Goal: Communication & Community: Answer question/provide support

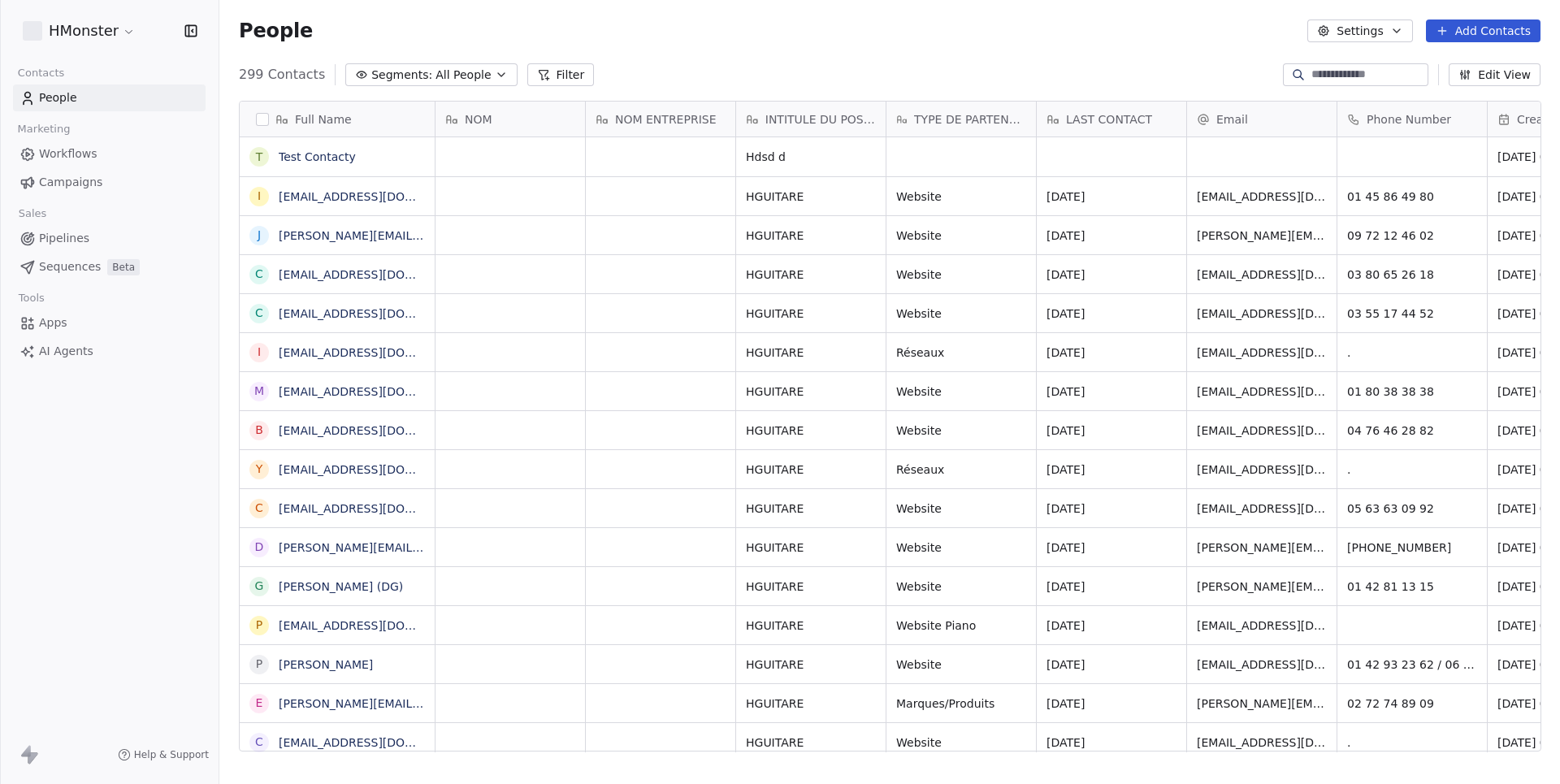
scroll to position [1, 1]
click at [320, 156] on link "Test Contacty" at bounding box center [317, 156] width 77 height 13
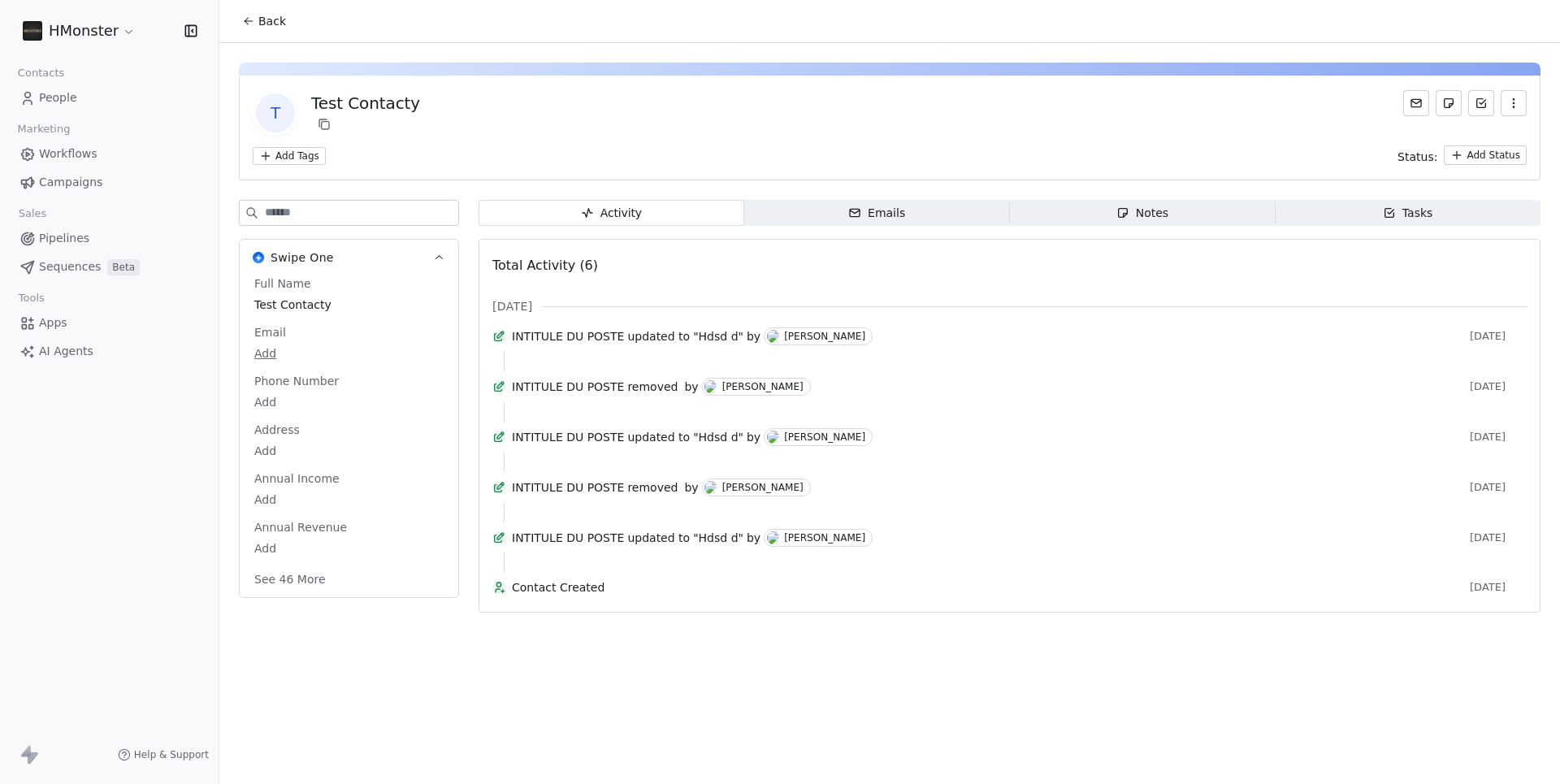
click at [912, 216] on span "Emails Emails" at bounding box center [877, 212] width 266 height 26
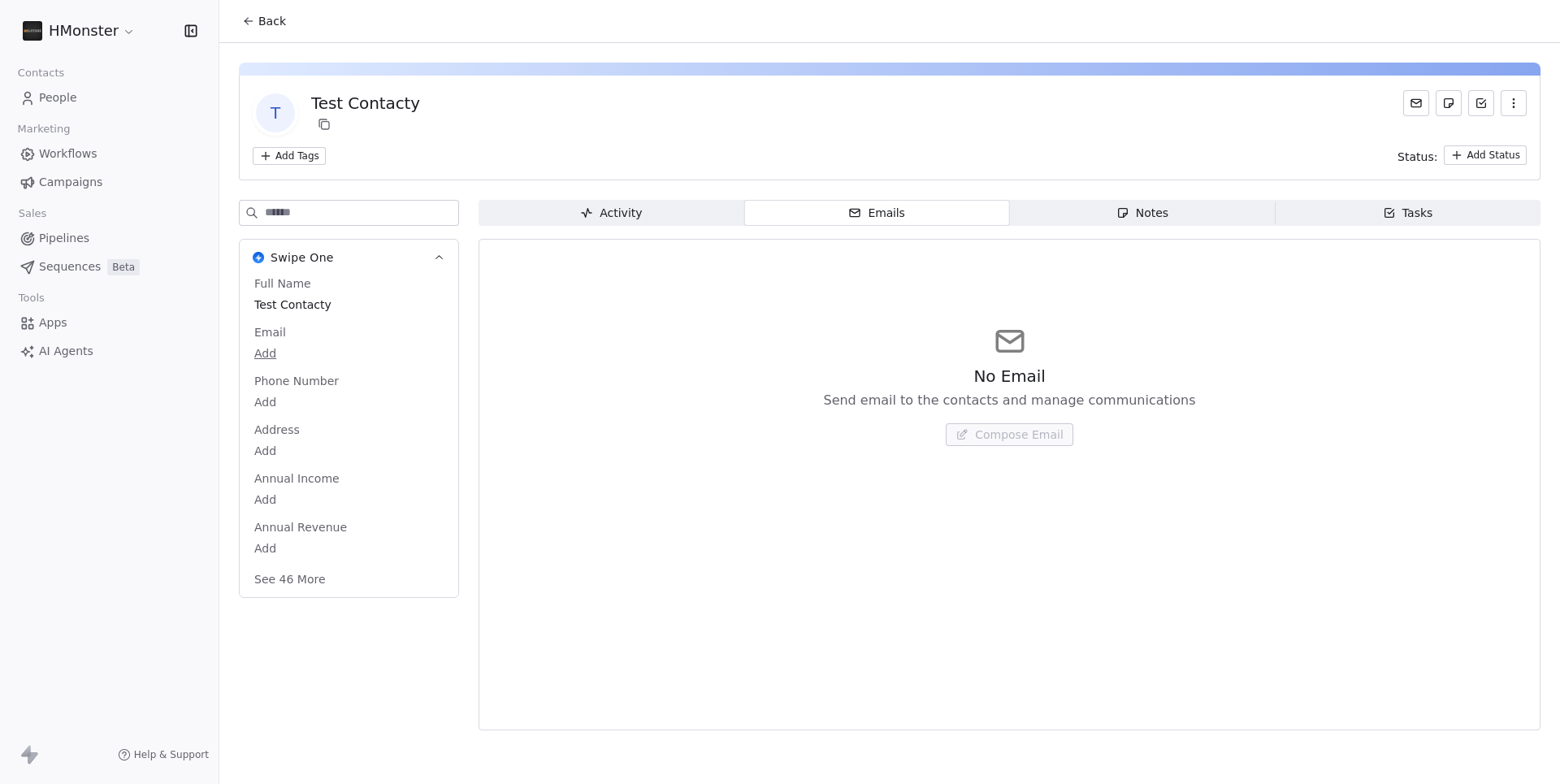
click at [258, 27] on span "Back" at bounding box center [272, 21] width 27 height 17
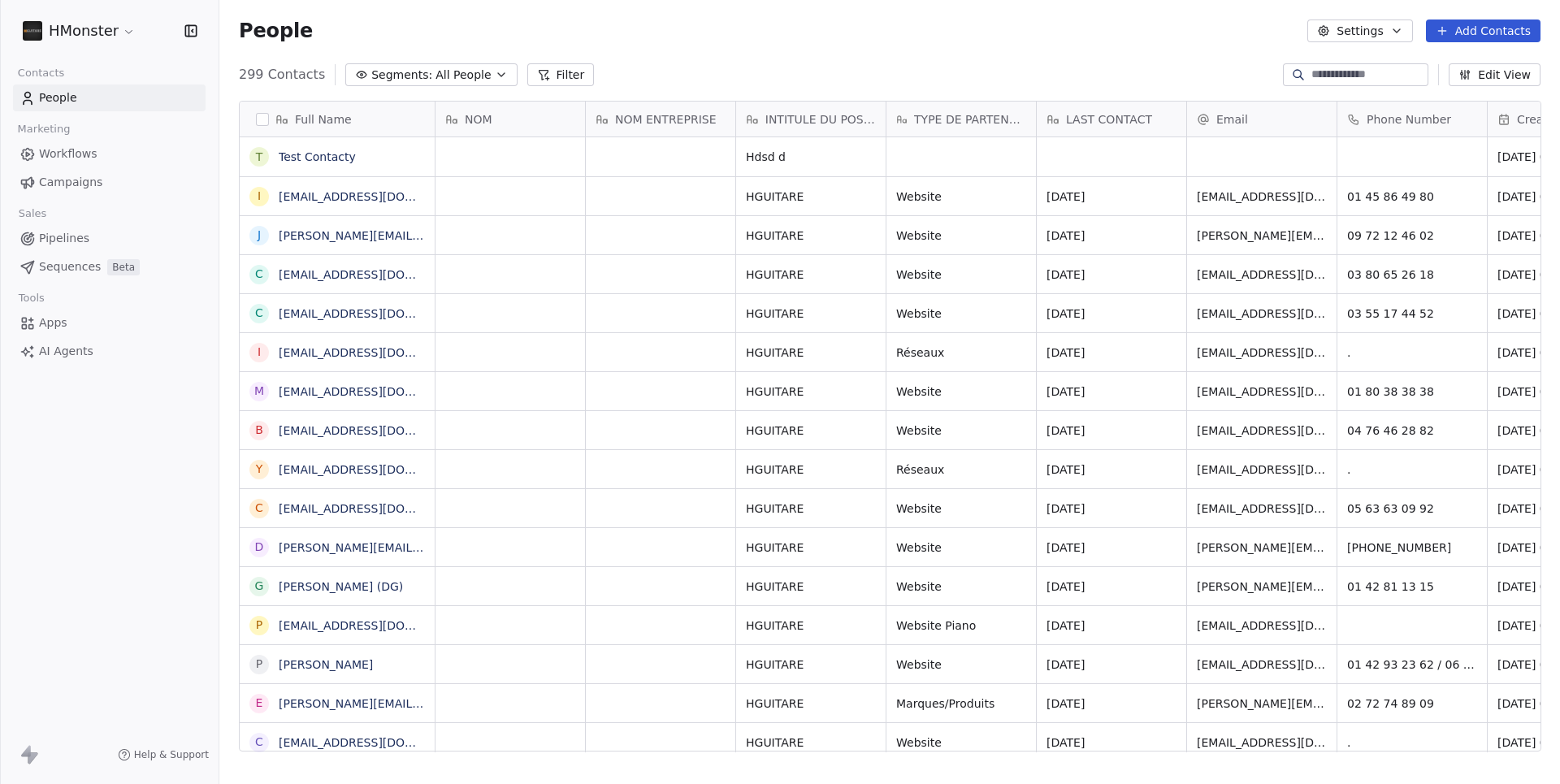
scroll to position [689, 1340]
click at [258, 27] on span "People" at bounding box center [276, 30] width 74 height 24
click at [342, 196] on link "[EMAIL_ADDRESS][DOMAIN_NAME]" at bounding box center [379, 196] width 200 height 13
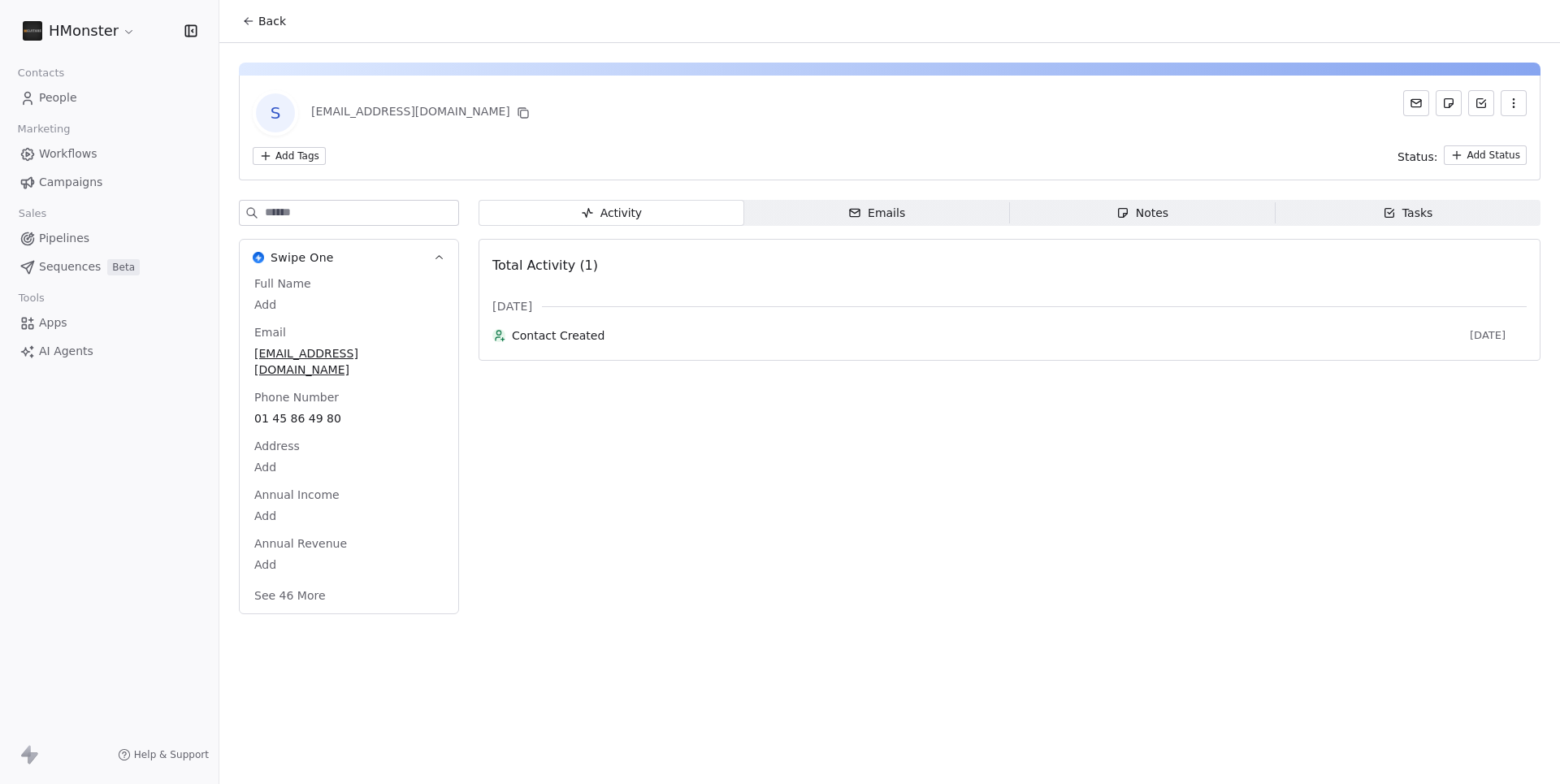
click at [908, 214] on span "Emails Emails" at bounding box center [877, 212] width 266 height 26
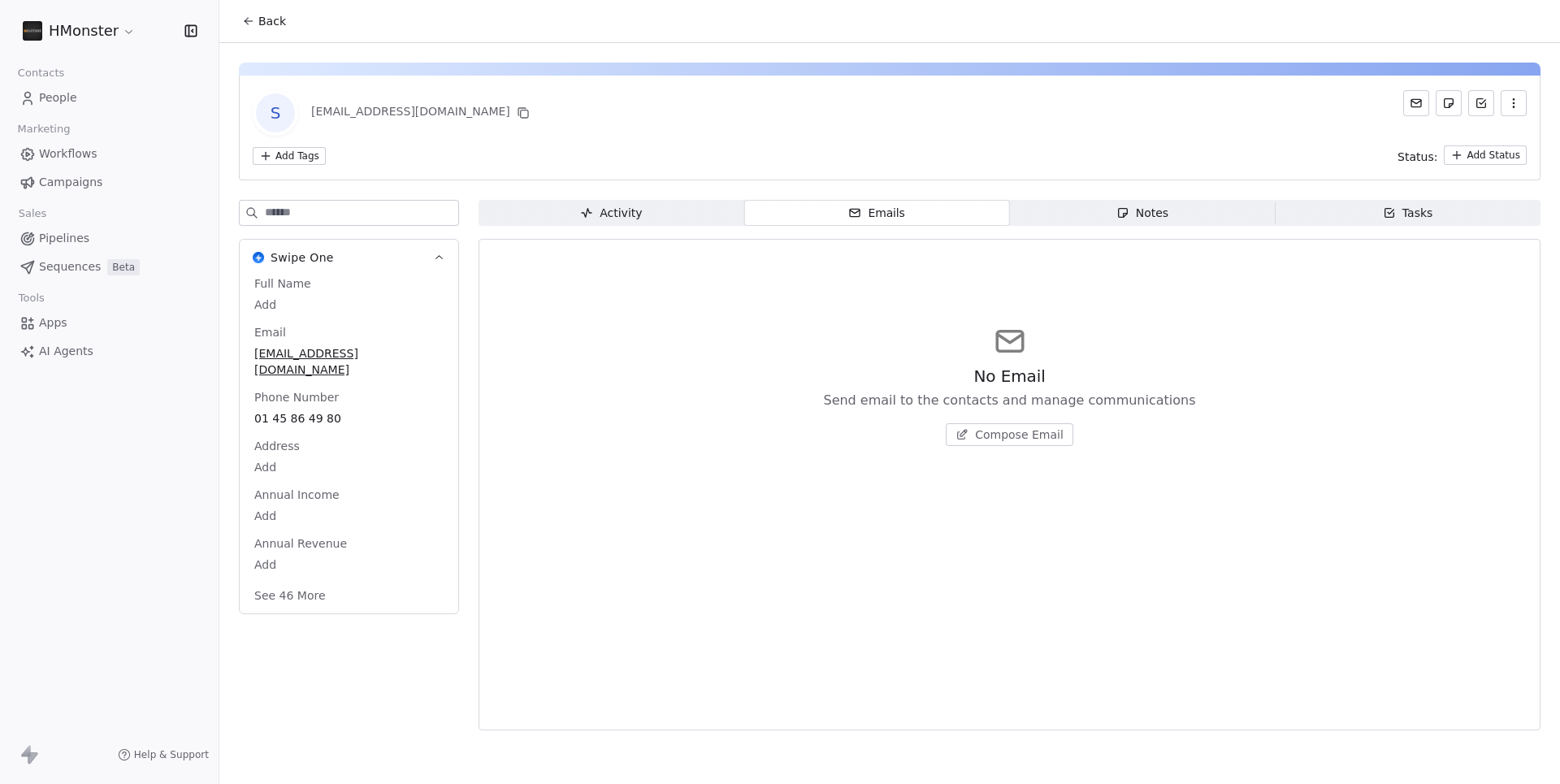
click at [997, 437] on span "Compose Email" at bounding box center [1019, 434] width 89 height 17
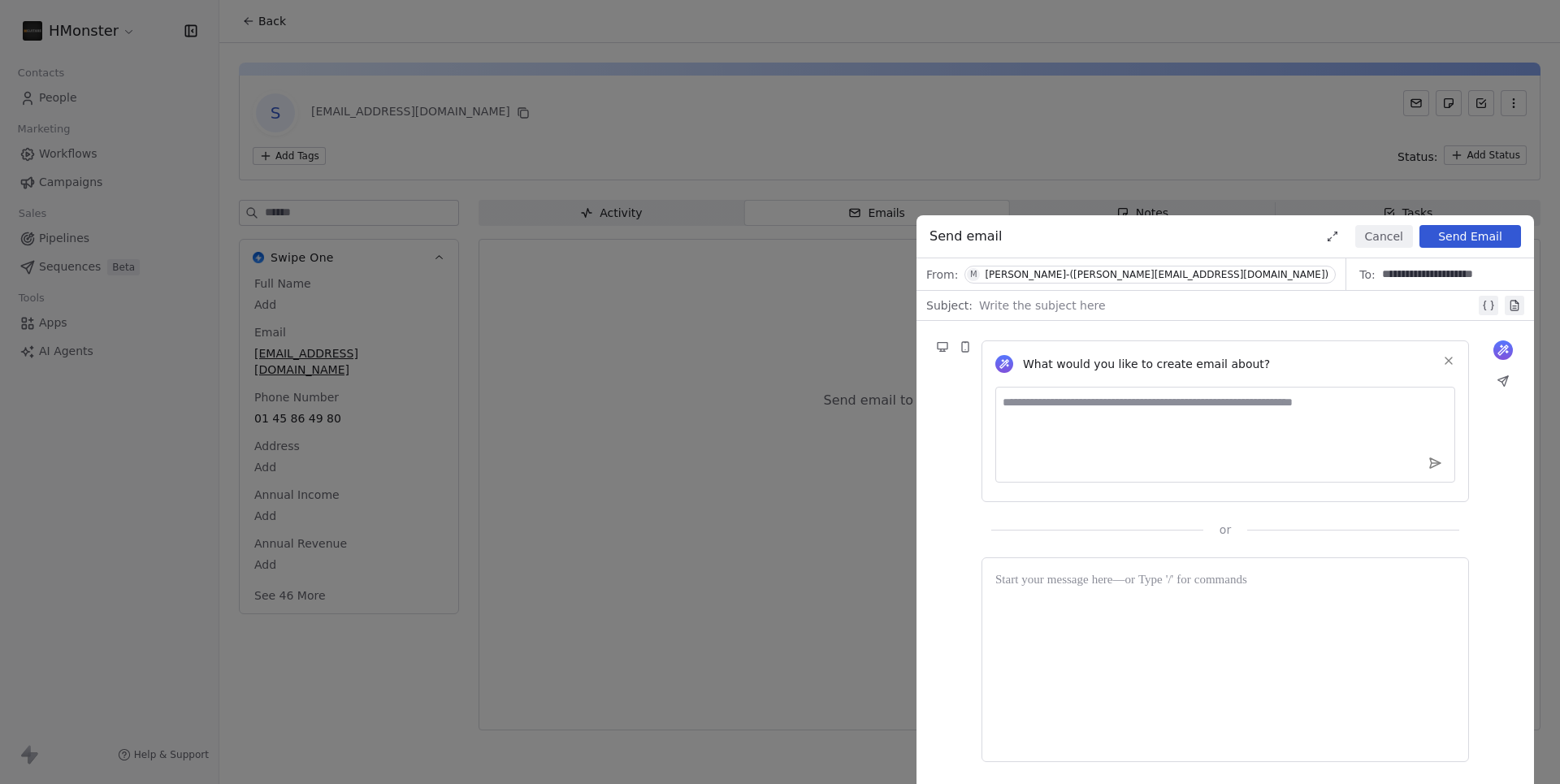
click at [1059, 276] on div "[PERSON_NAME]-([PERSON_NAME][EMAIL_ADDRESS][DOMAIN_NAME])" at bounding box center [1156, 275] width 343 height 12
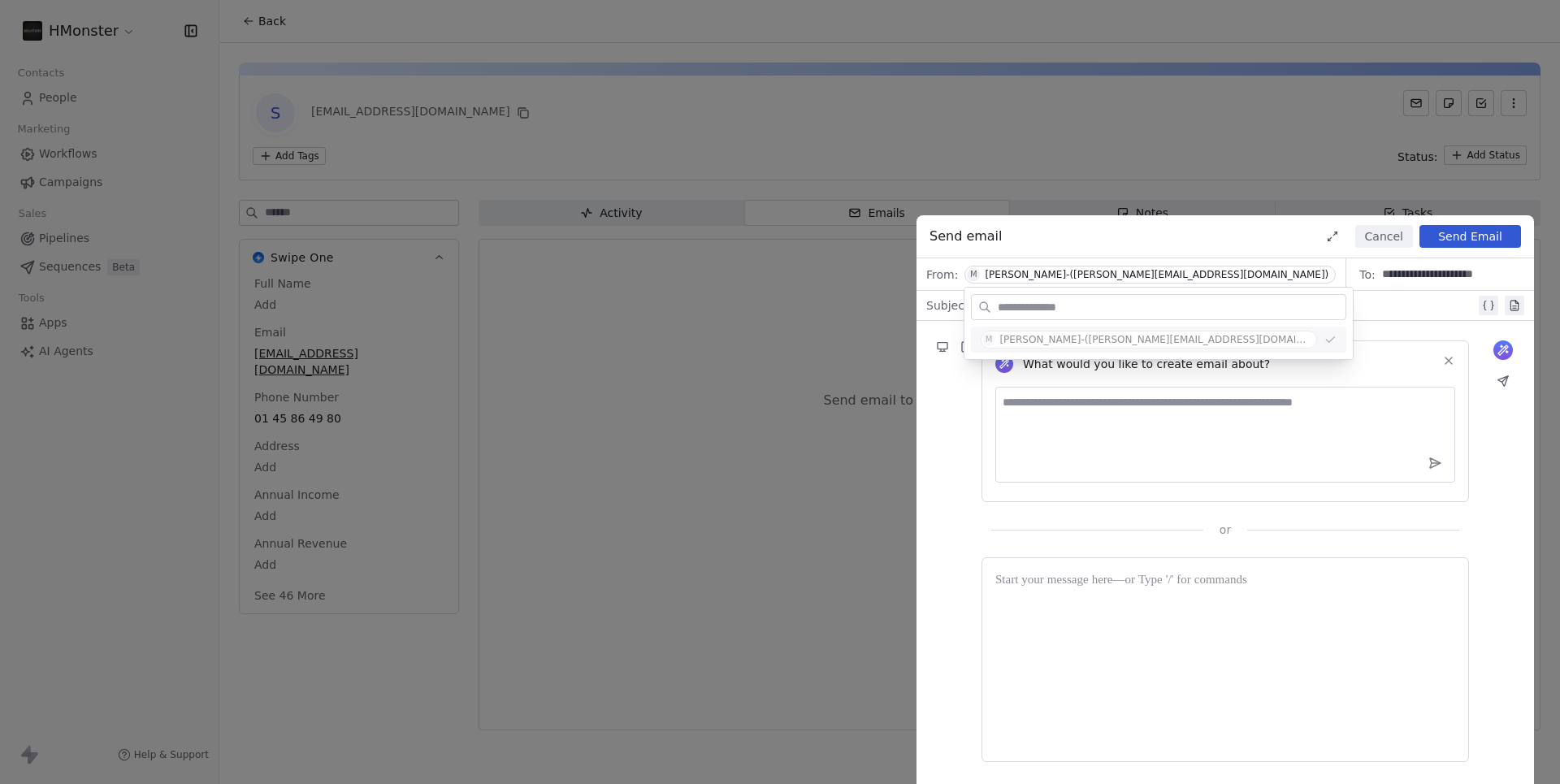
click at [21, 43] on div "**********" at bounding box center [780, 392] width 1560 height 784
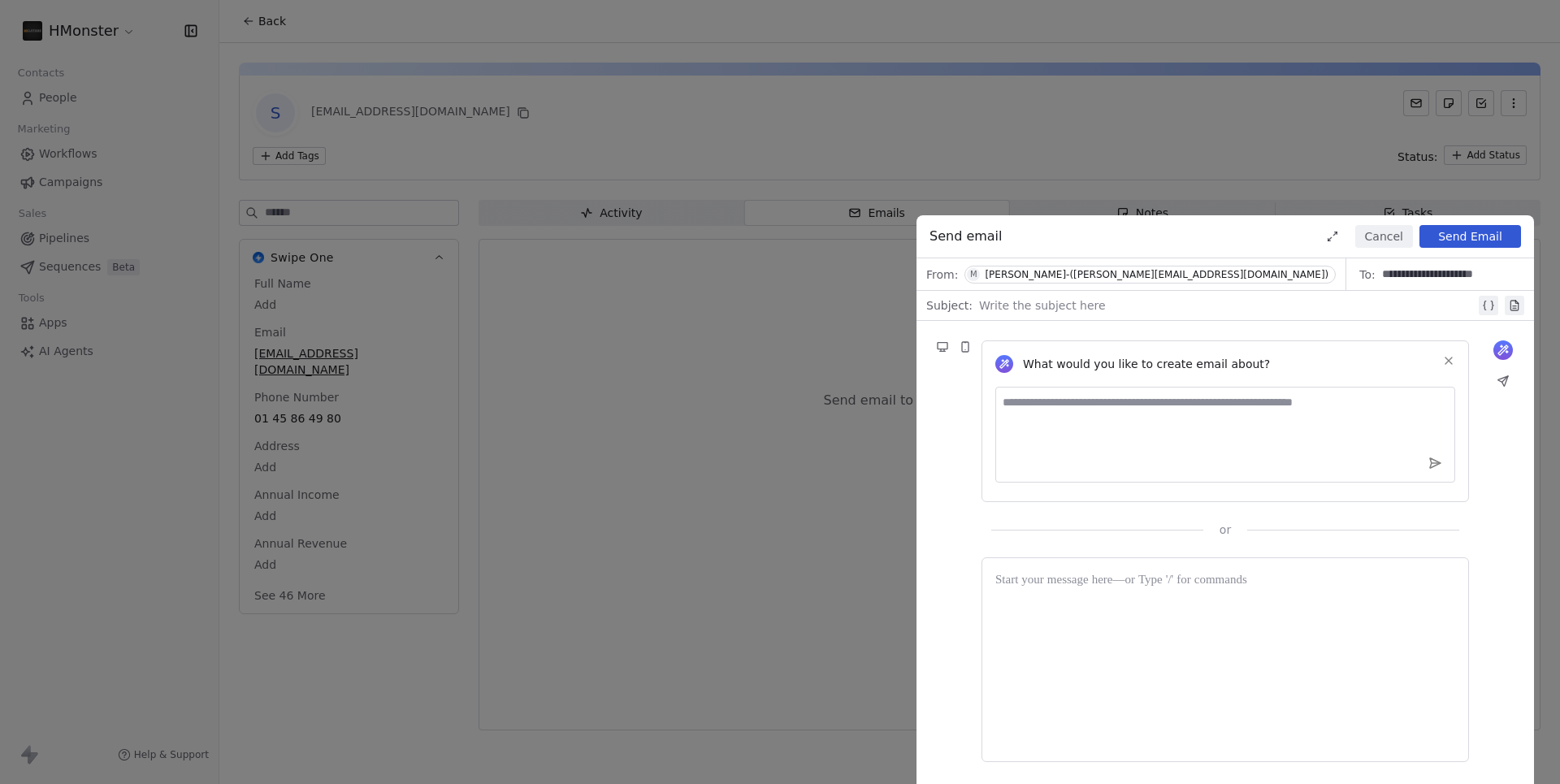
click at [89, 37] on div "**********" at bounding box center [780, 392] width 1560 height 784
click at [1398, 235] on button "Cancel" at bounding box center [1384, 236] width 58 height 22
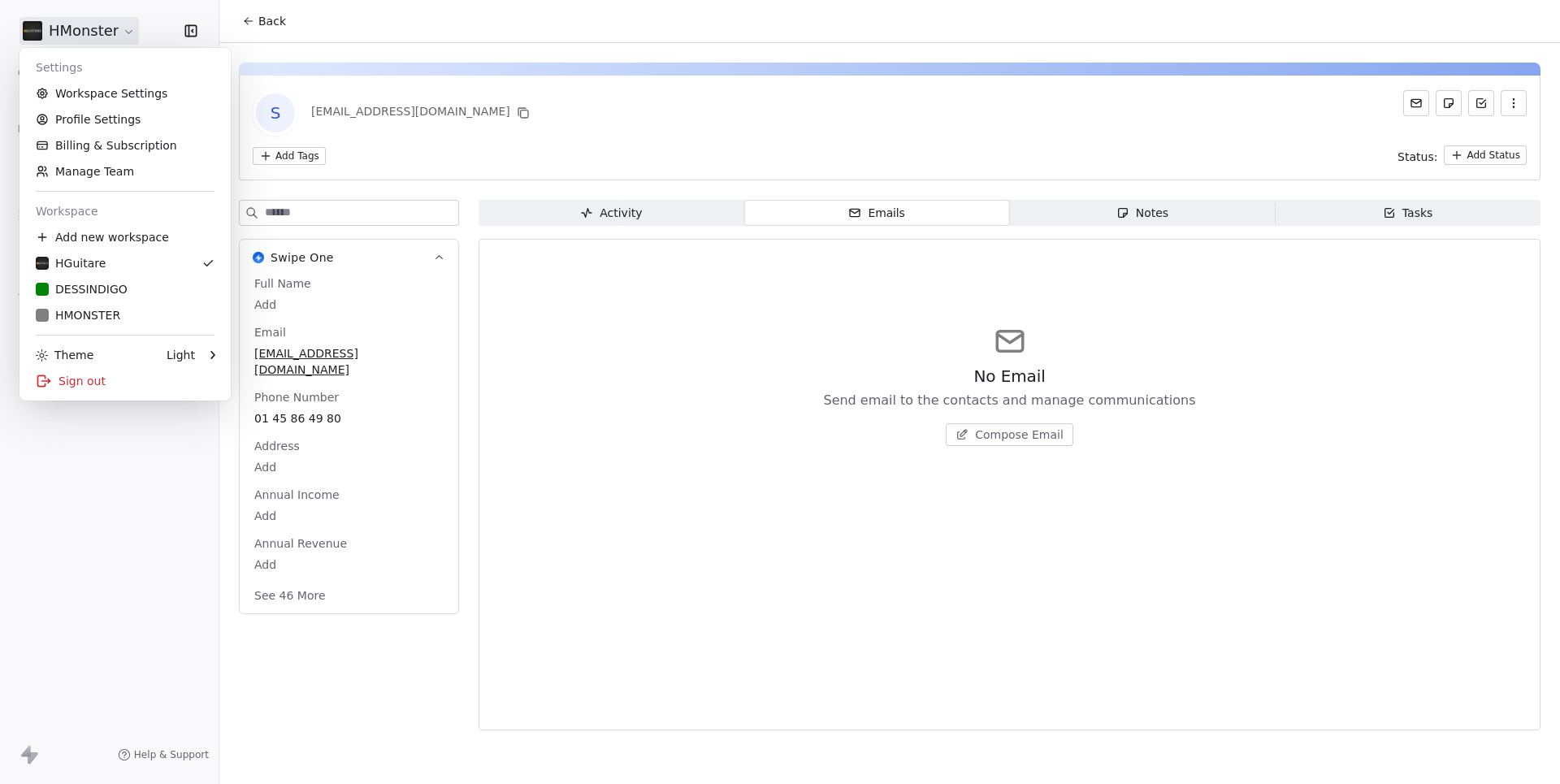
click at [91, 33] on html "HMonster Contacts People Marketing Workflows Campaigns Sales Pipelines Sequence…" at bounding box center [780, 392] width 1560 height 784
click at [79, 289] on div "DESSINDIGO" at bounding box center [82, 288] width 92 height 17
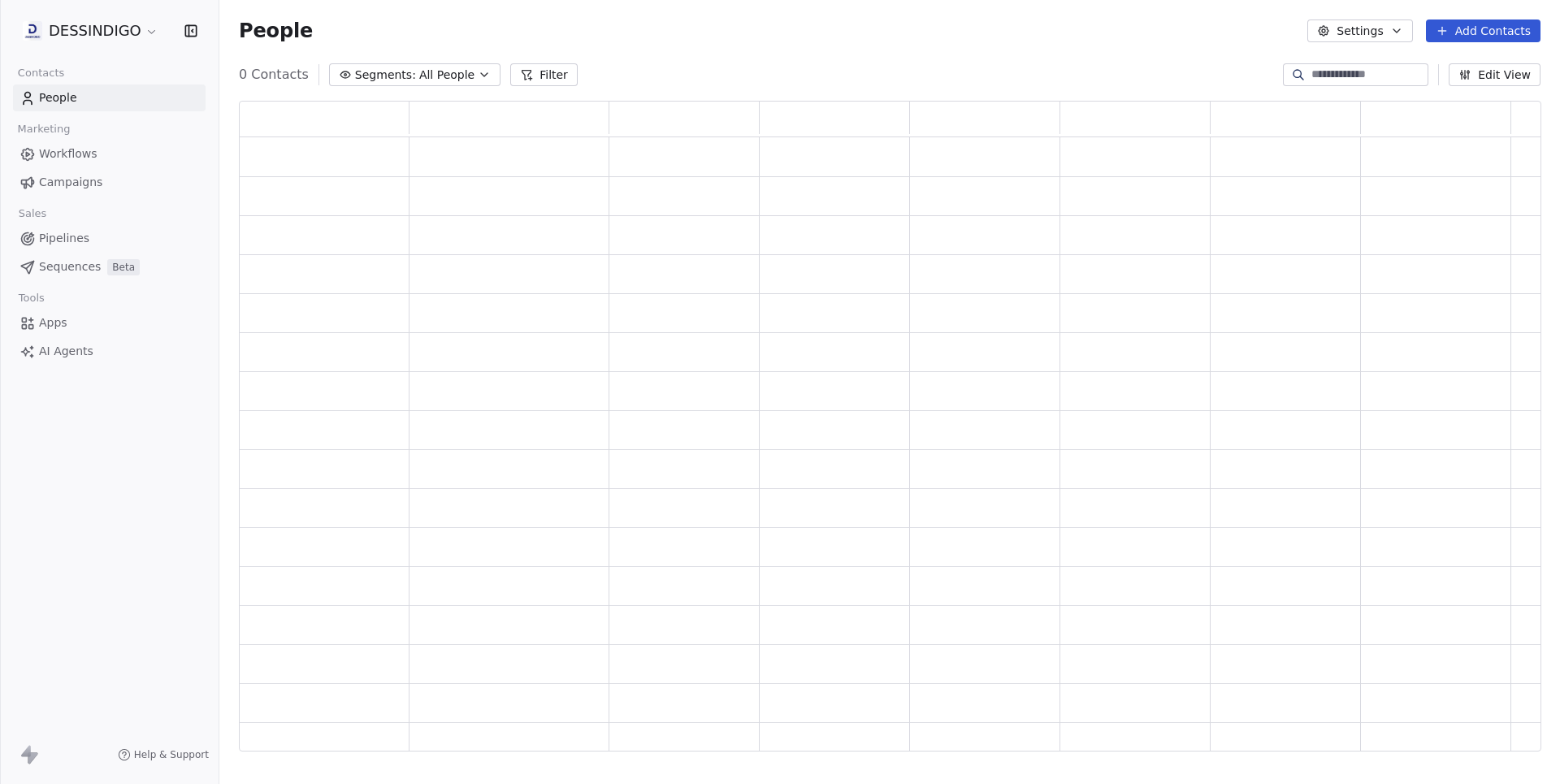
scroll to position [650, 1301]
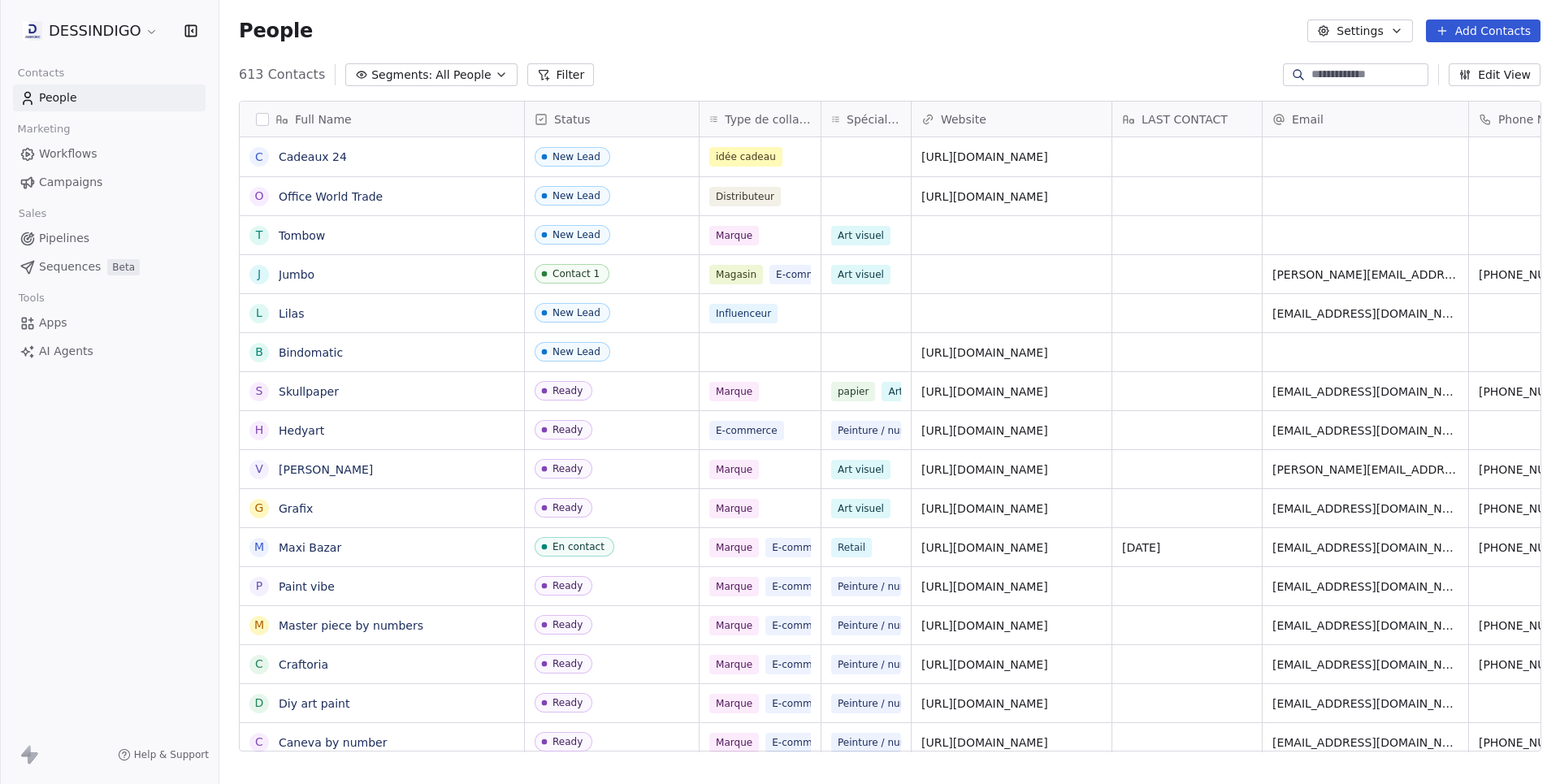
click at [83, 42] on html "DESSINDIGO Contacts People Marketing Workflows Campaigns Sales Pipelines Sequen…" at bounding box center [780, 392] width 1560 height 784
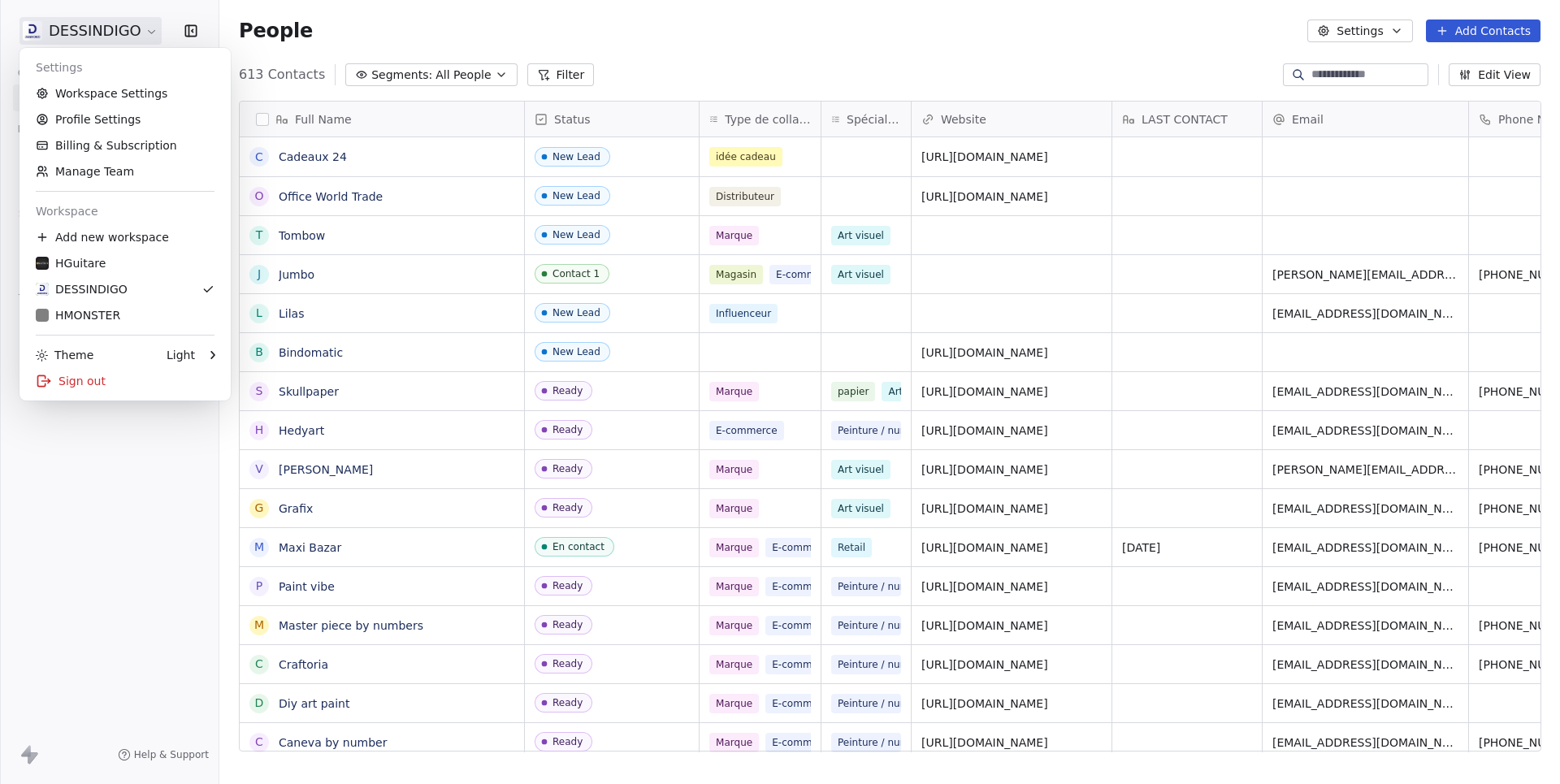
scroll to position [689, 1340]
click at [127, 102] on link "Workspace Settings" at bounding box center [125, 93] width 199 height 26
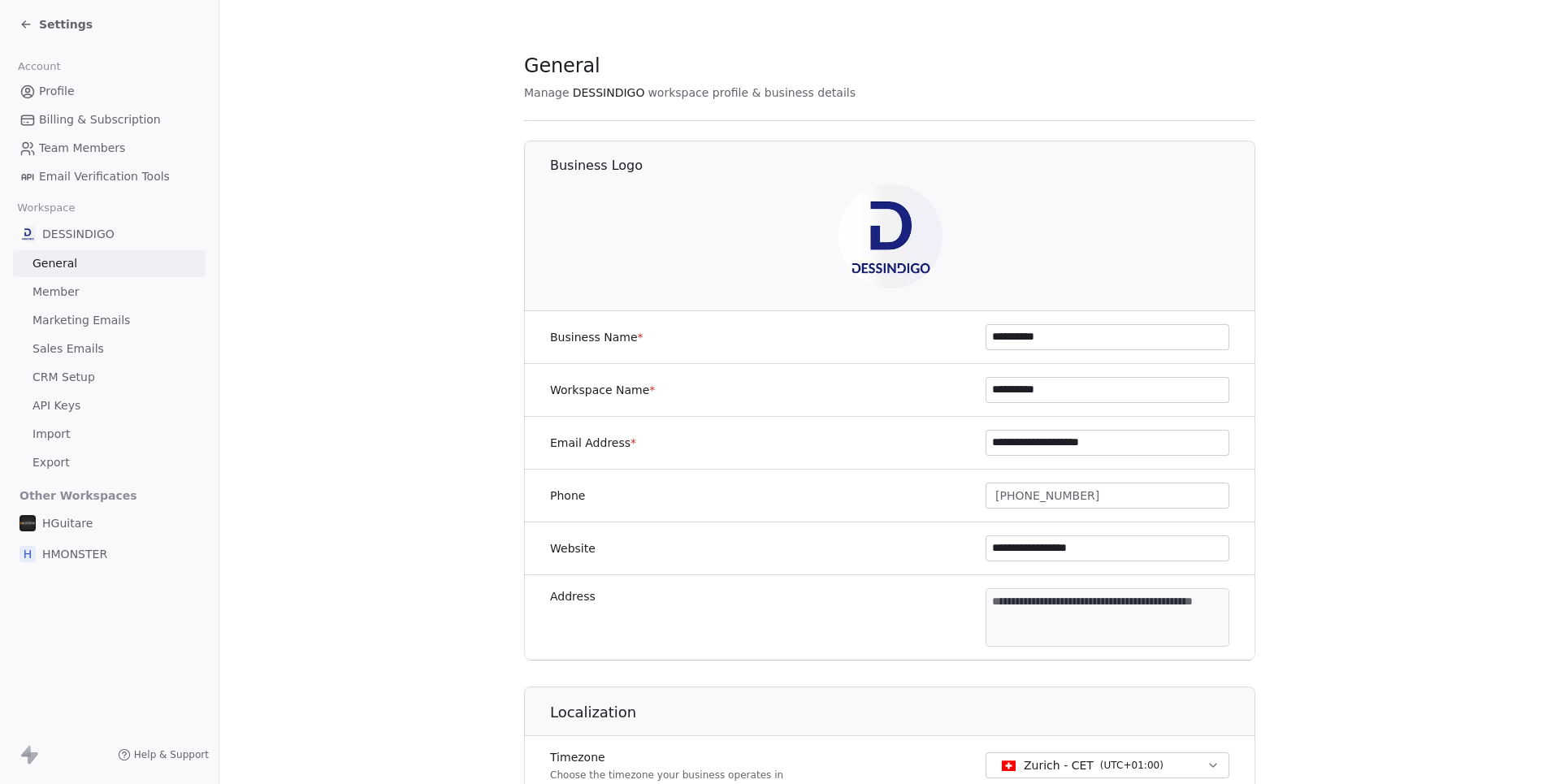
click at [53, 348] on span "Sales Emails" at bounding box center [67, 348] width 71 height 17
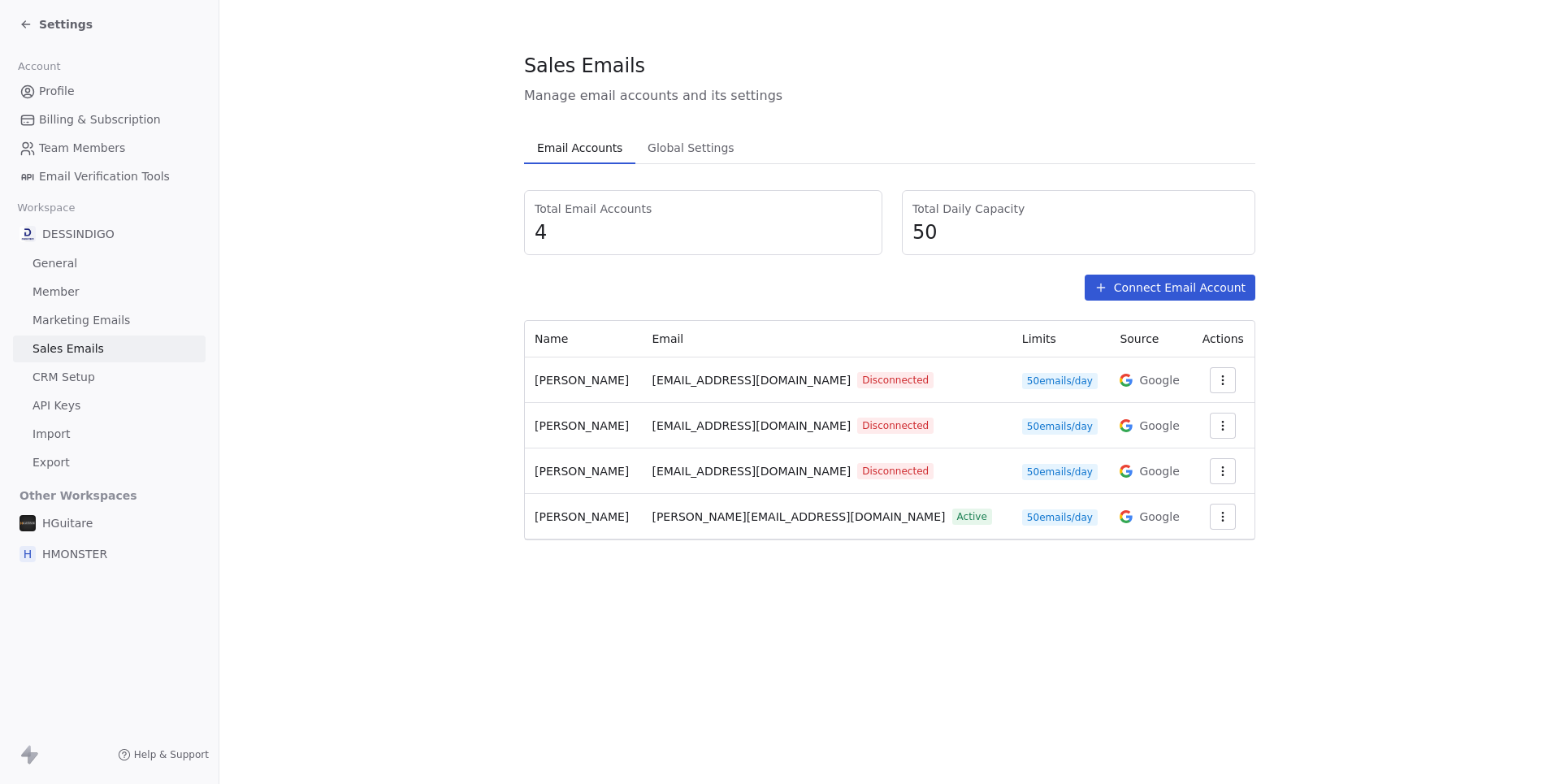
click at [85, 21] on span "Settings" at bounding box center [66, 24] width 54 height 17
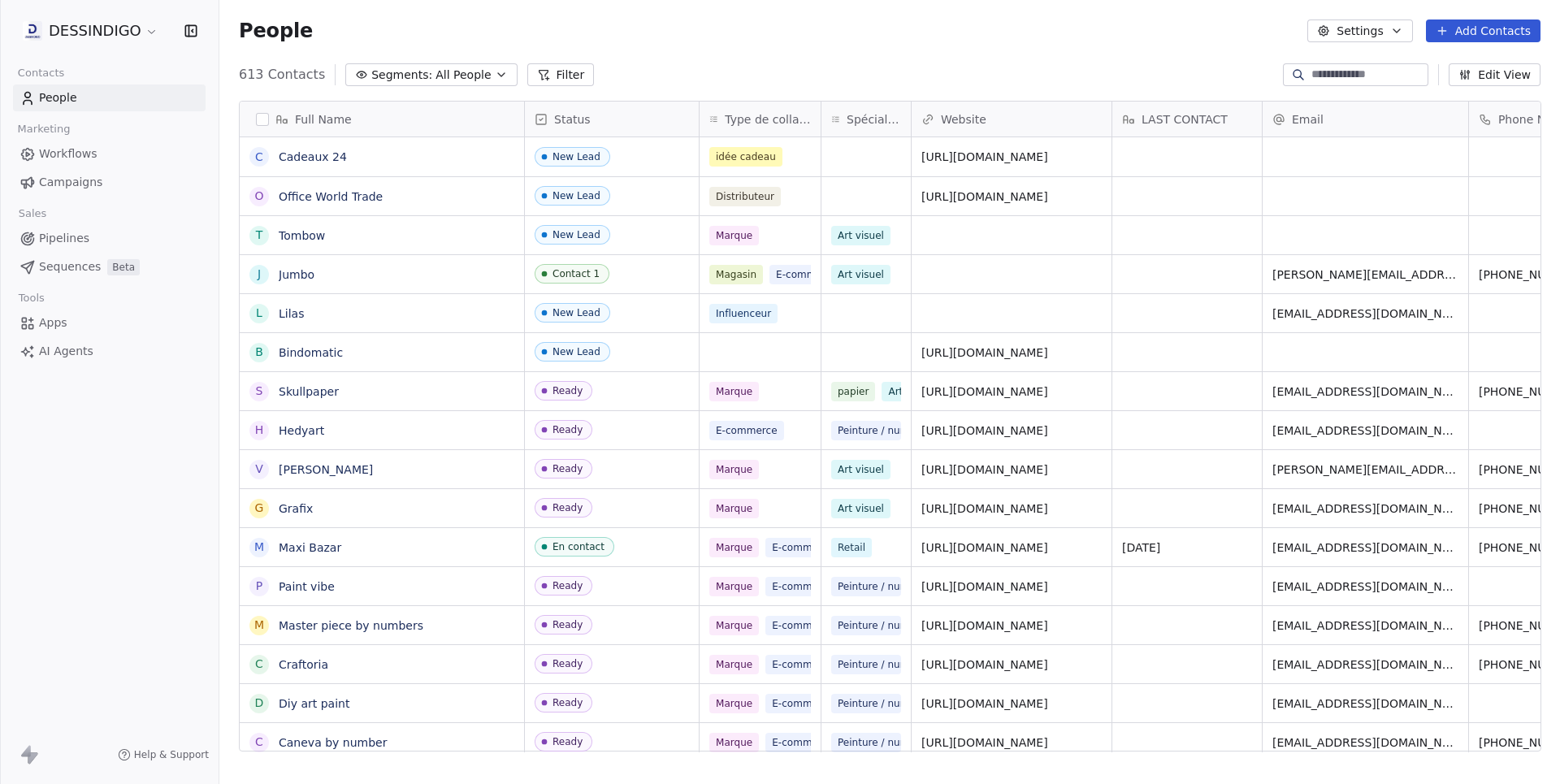
scroll to position [1, 1]
click at [310, 157] on link "Cadeaux 24" at bounding box center [313, 156] width 68 height 13
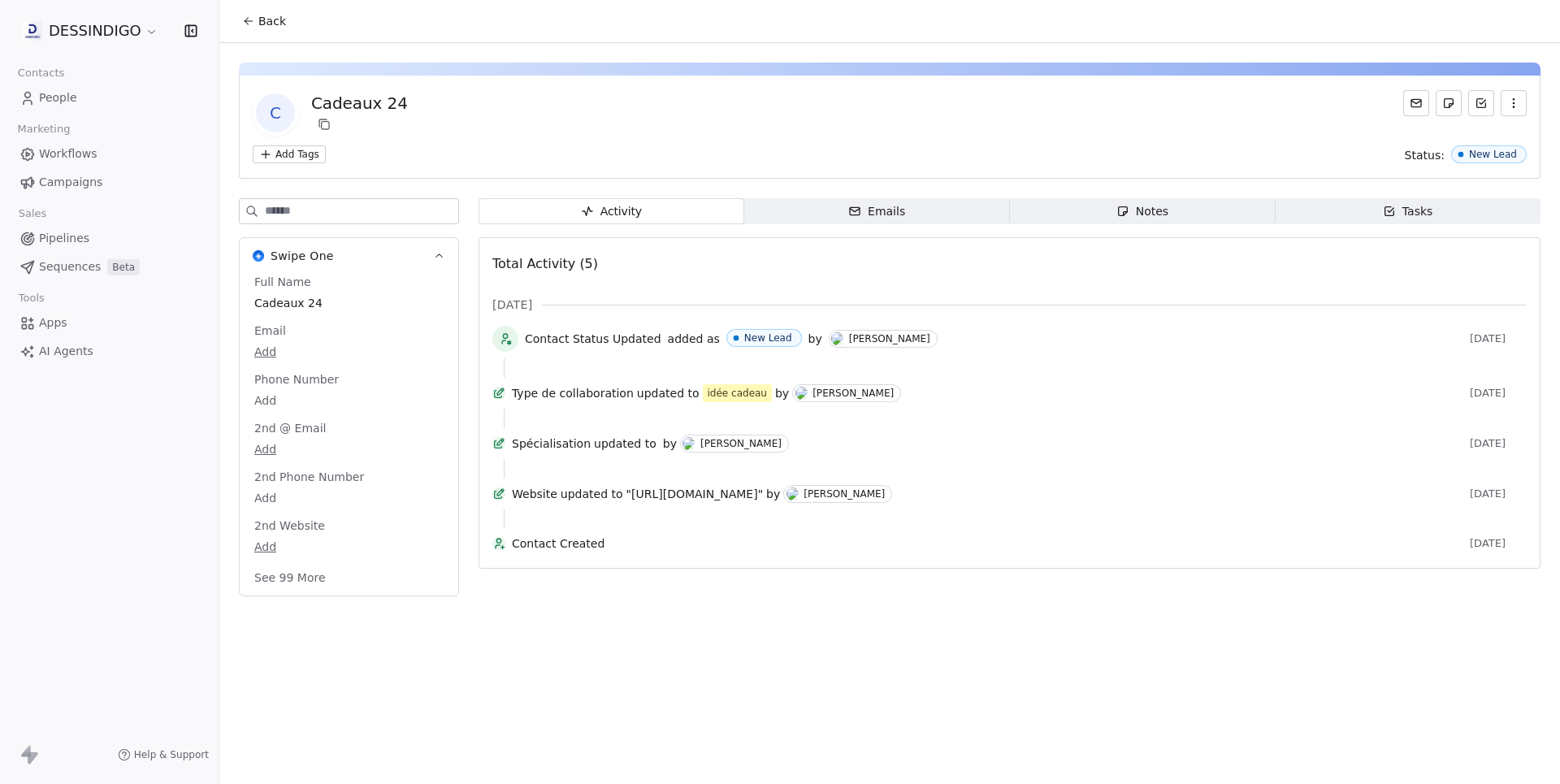
click at [867, 203] on div "Emails" at bounding box center [876, 211] width 57 height 17
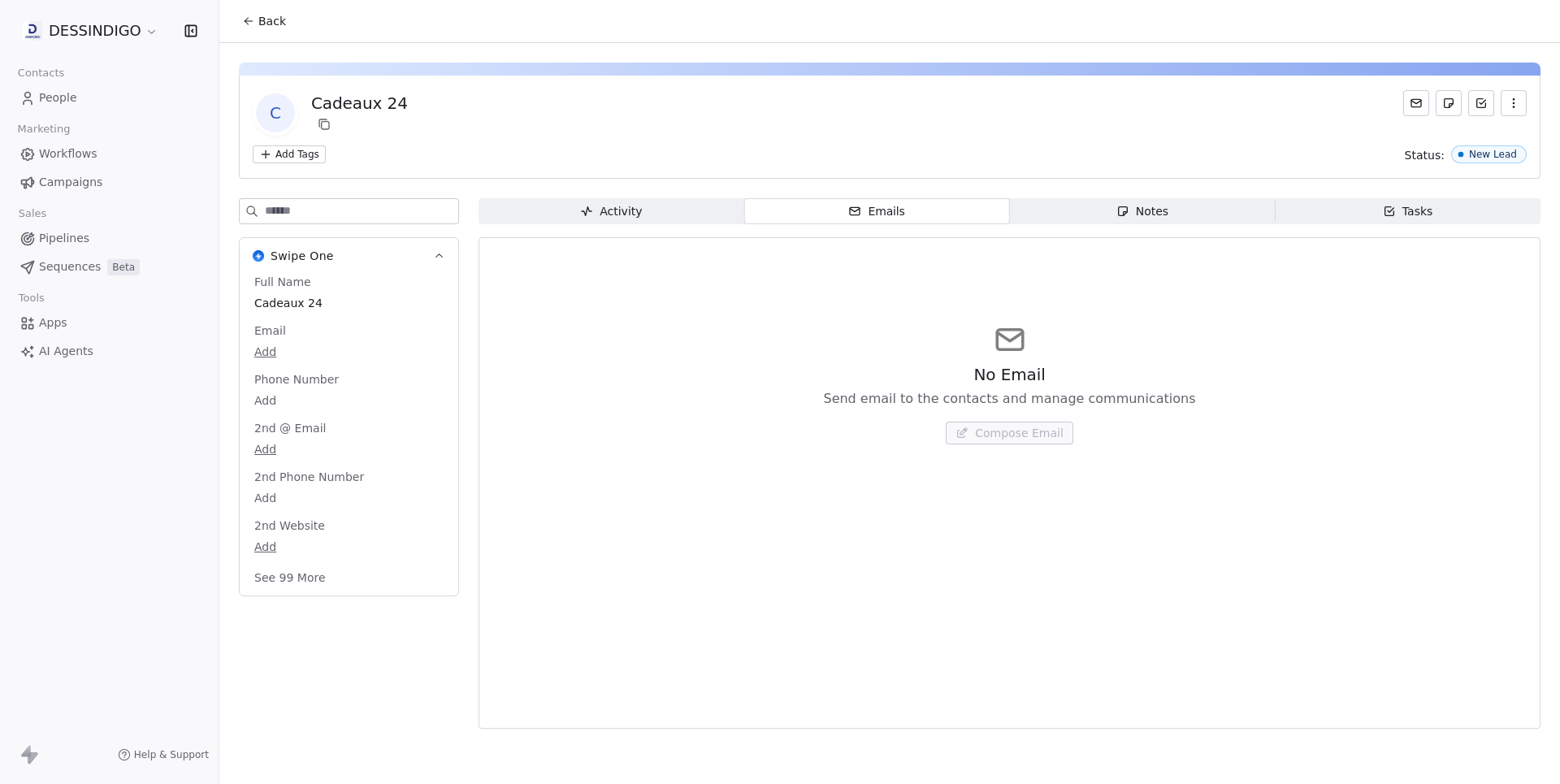
click at [262, 27] on span "Back" at bounding box center [272, 21] width 27 height 17
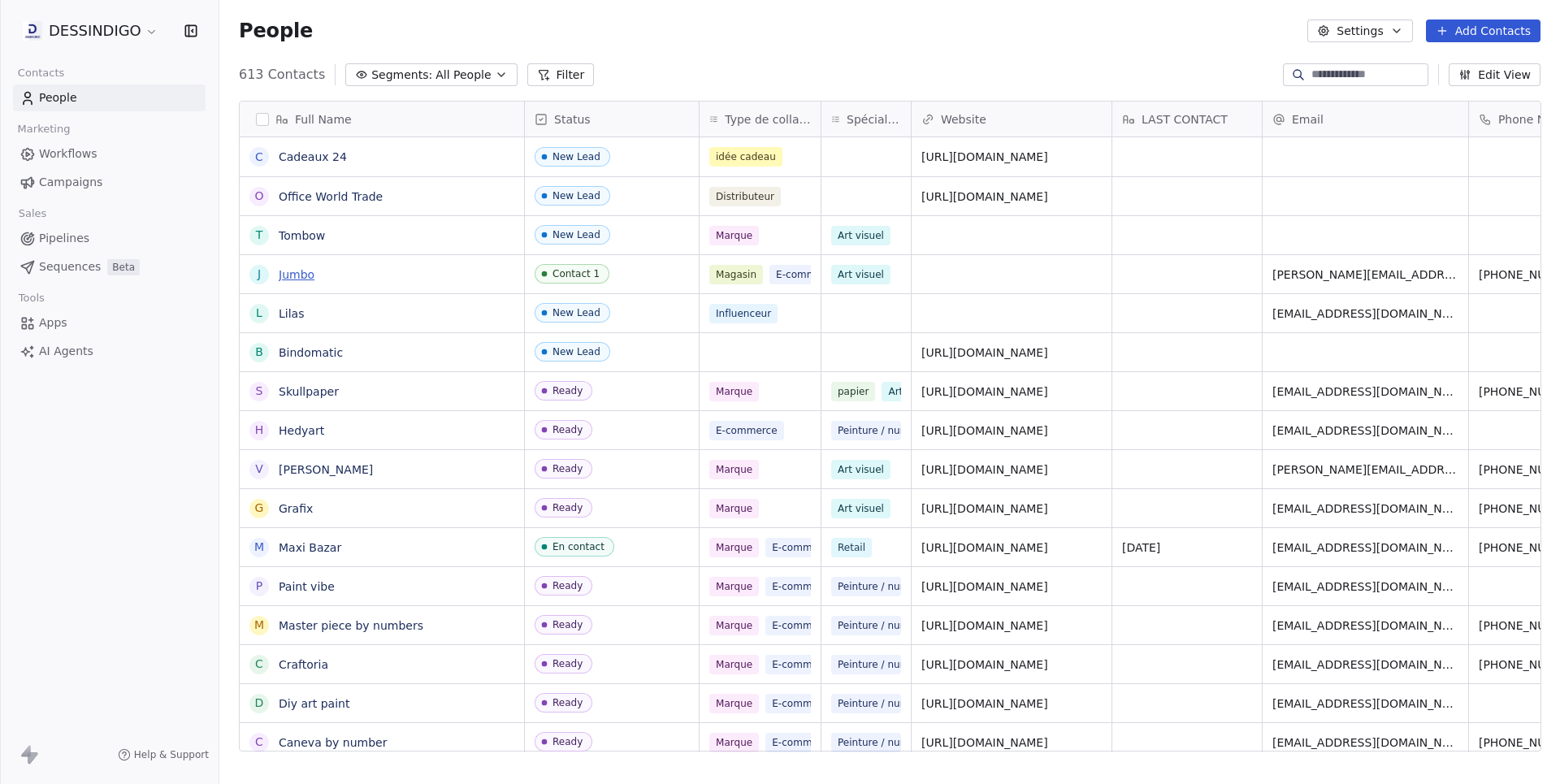
scroll to position [689, 1340]
click at [290, 276] on link "Jumbo" at bounding box center [296, 274] width 36 height 13
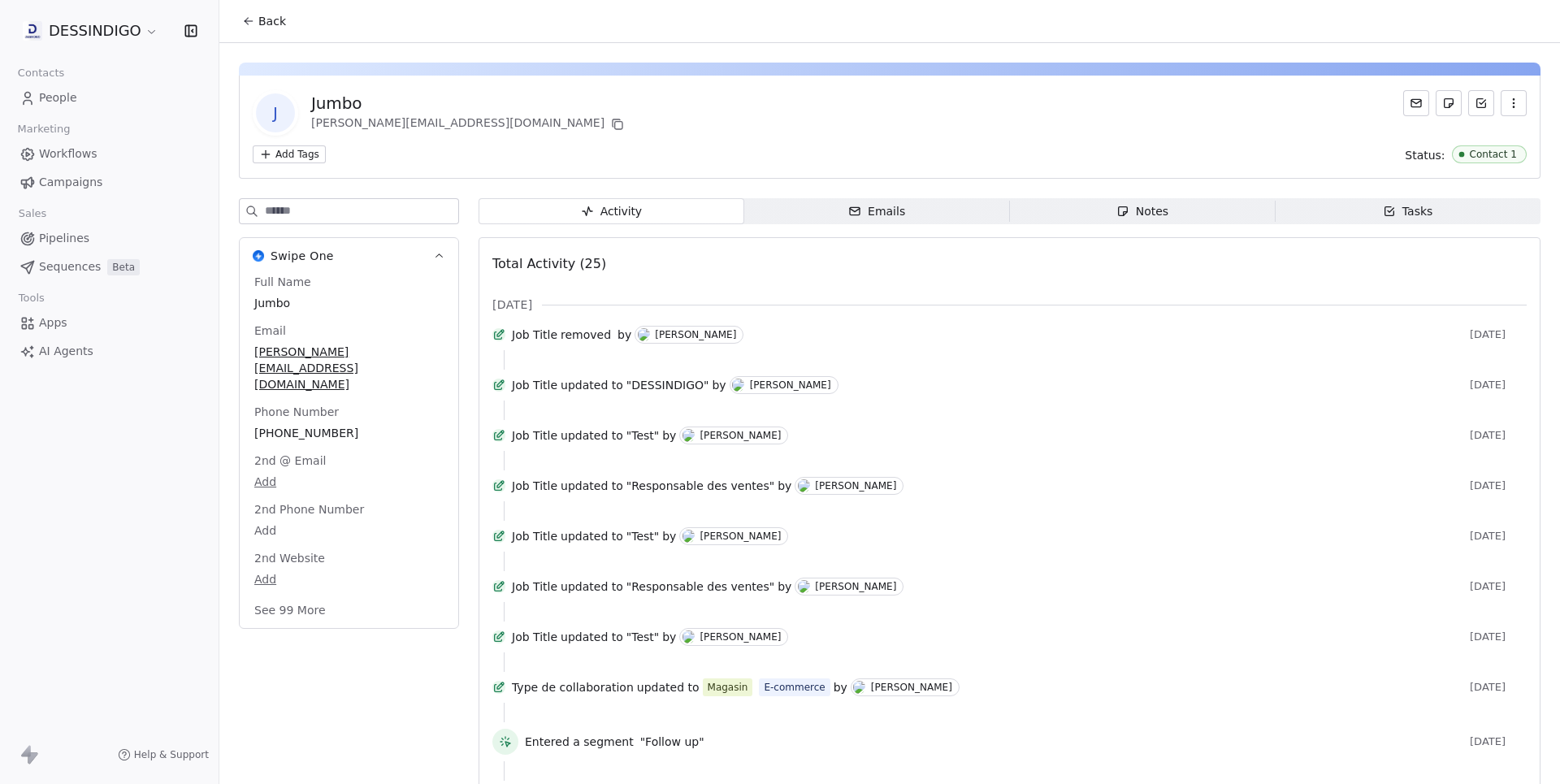
click at [934, 215] on span "Emails Emails" at bounding box center [877, 211] width 266 height 26
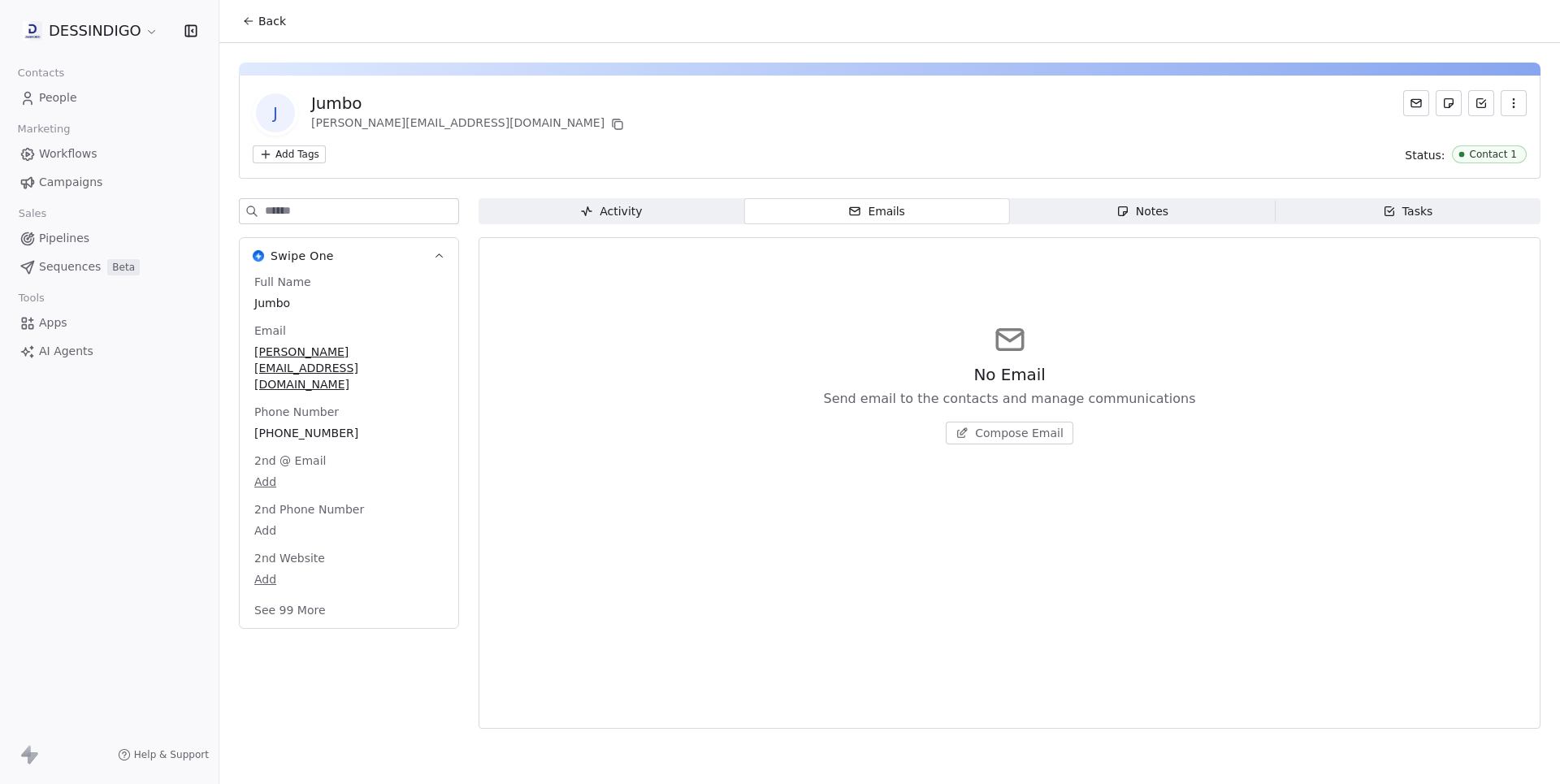
click at [1009, 427] on span "Compose Email" at bounding box center [1019, 433] width 89 height 17
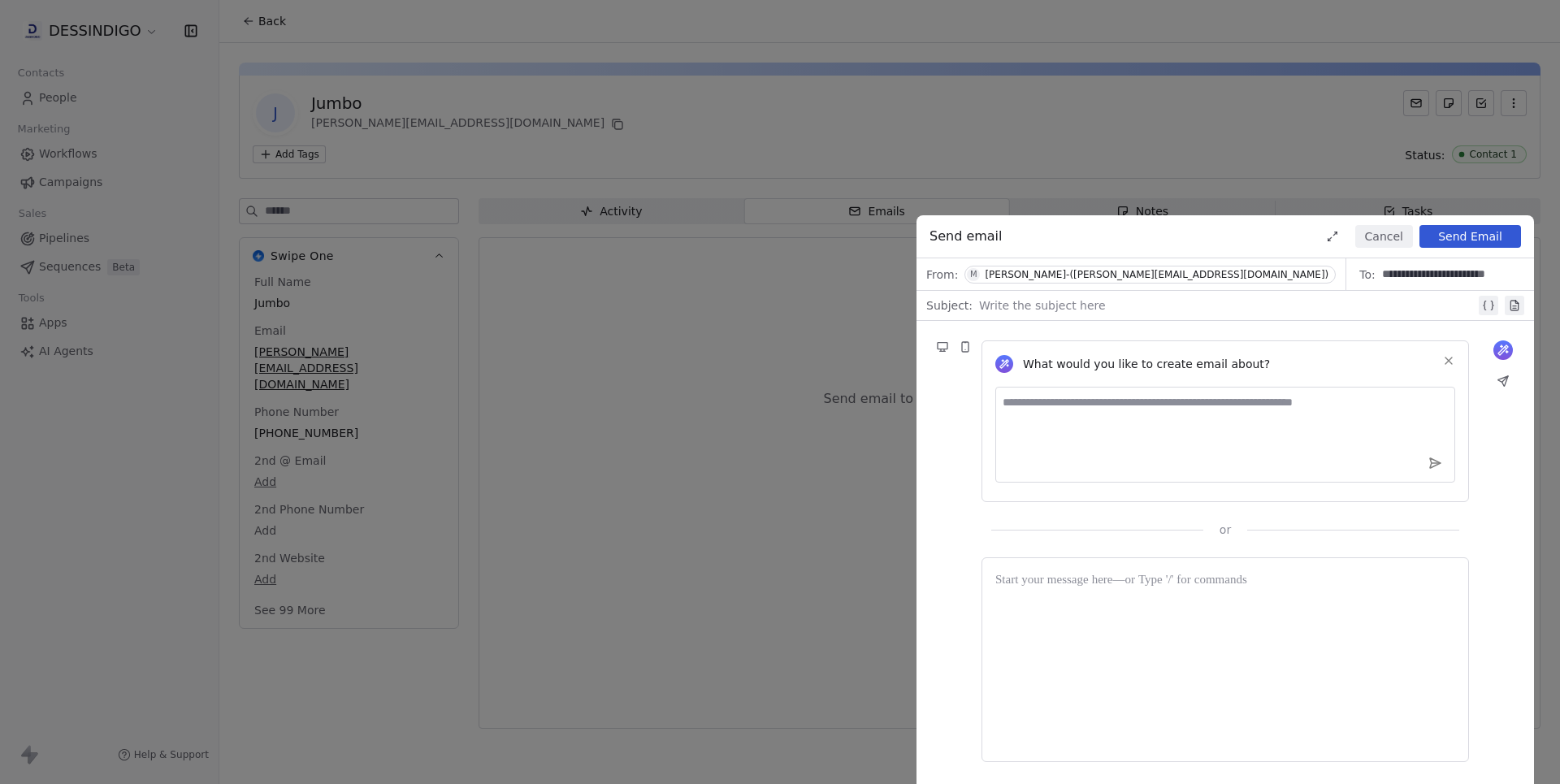
click at [1136, 274] on div "[PERSON_NAME]-([PERSON_NAME][EMAIL_ADDRESS][DOMAIN_NAME])" at bounding box center [1156, 275] width 343 height 12
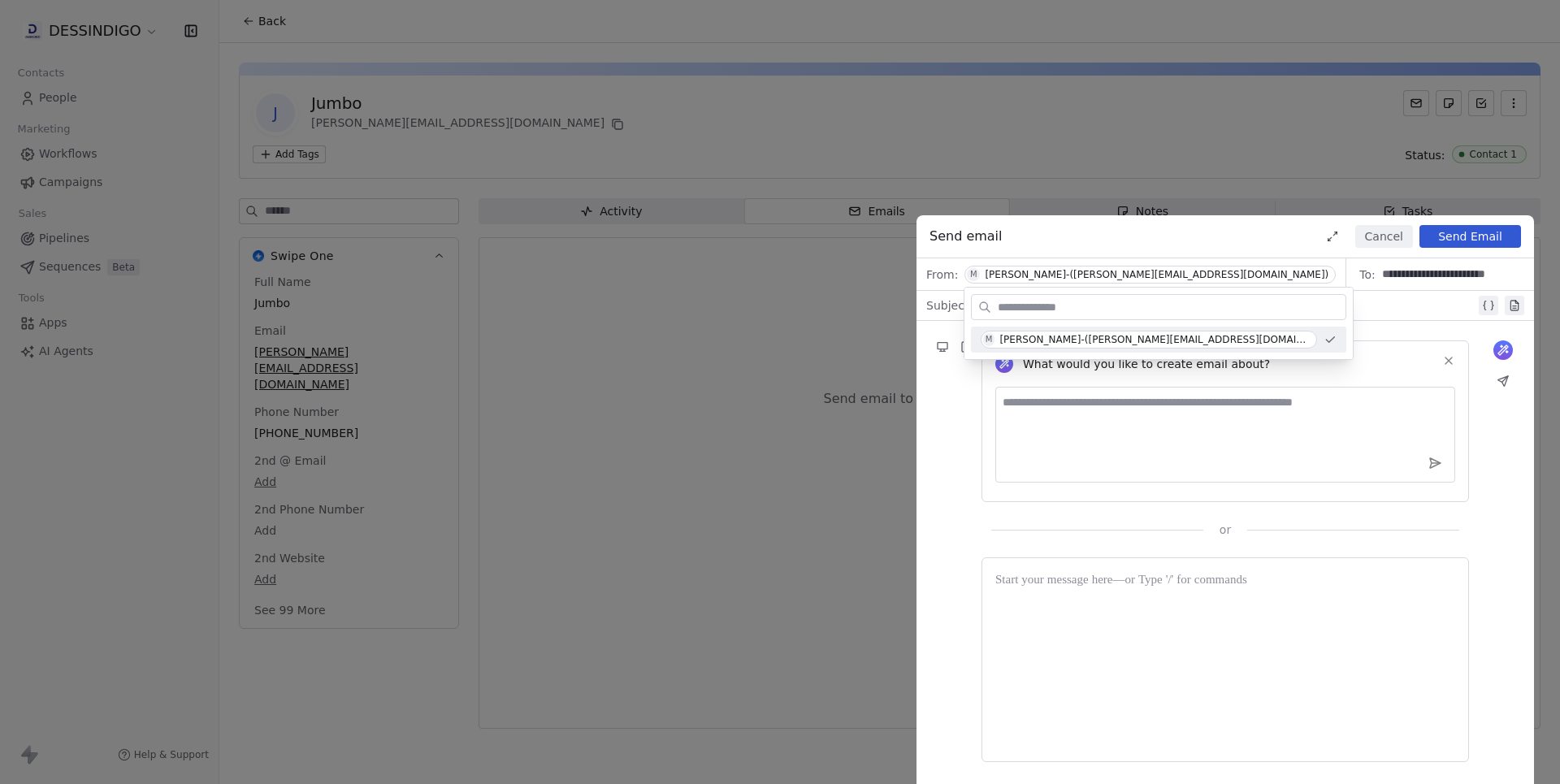
click at [654, 374] on div "**********" at bounding box center [780, 392] width 1560 height 784
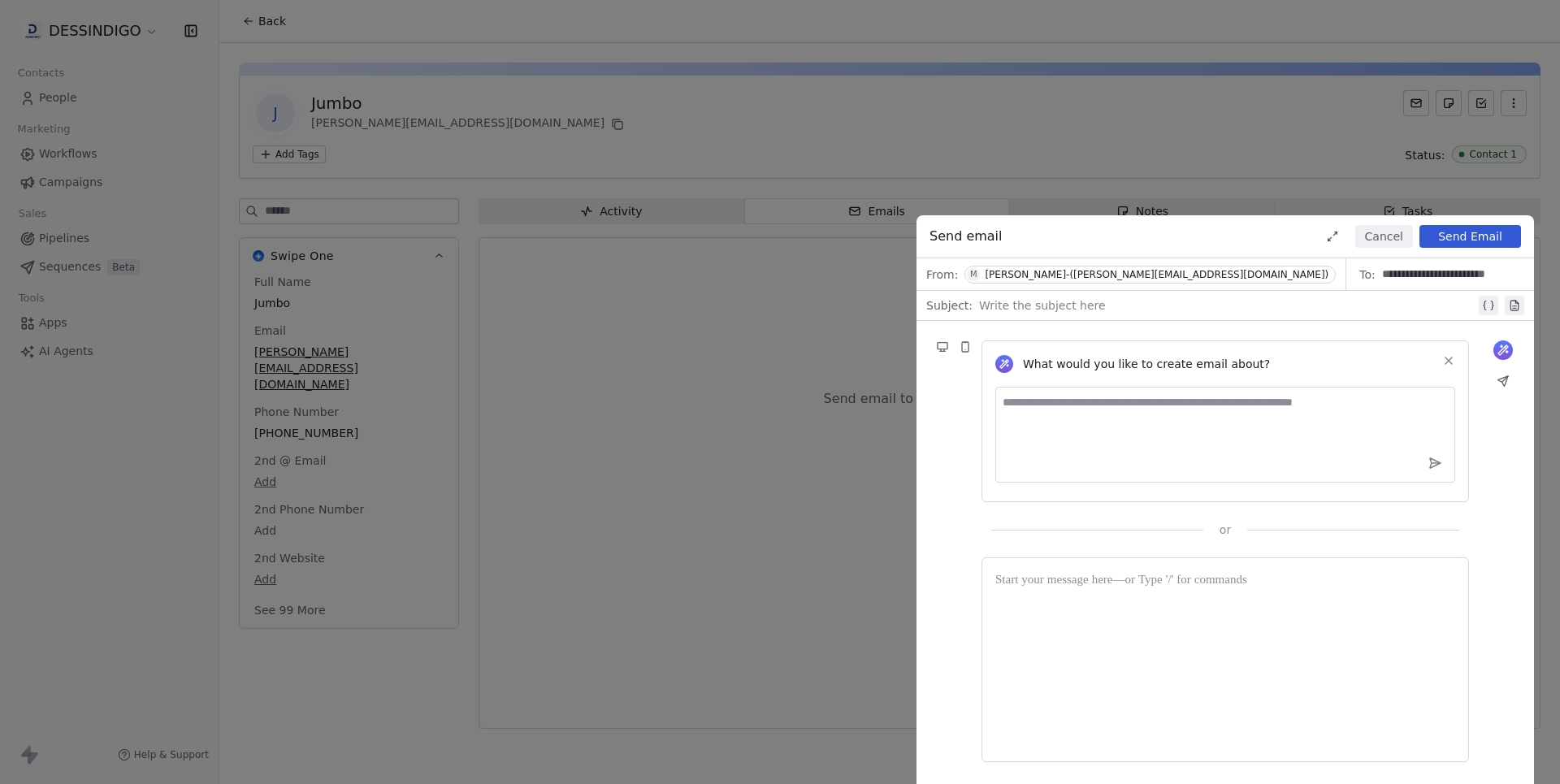
click at [1382, 232] on button "Cancel" at bounding box center [1384, 236] width 58 height 22
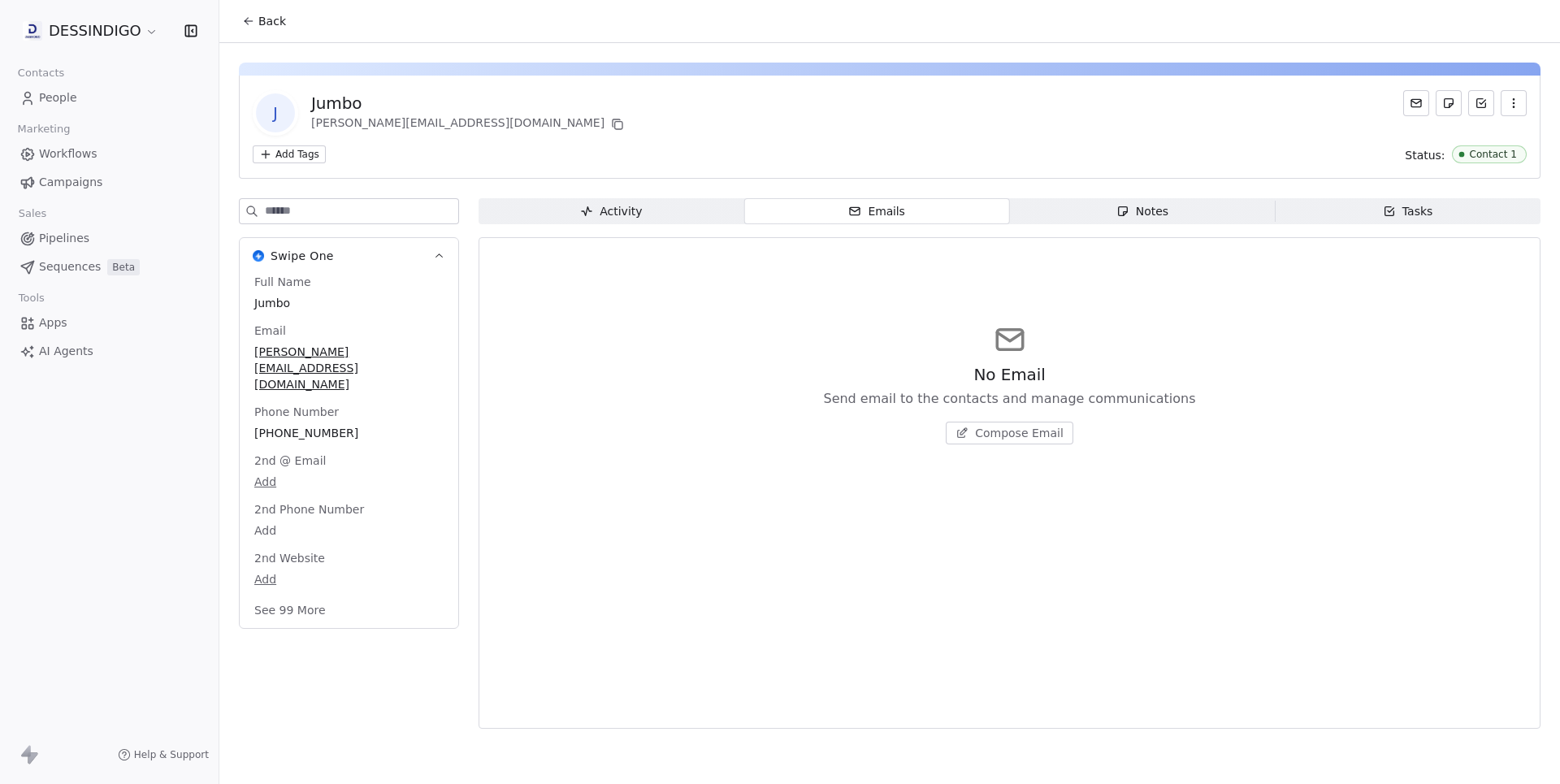
click at [91, 34] on html "DESSINDIGO Contacts People Marketing Workflows Campaigns Sales Pipelines Sequen…" at bounding box center [780, 392] width 1560 height 784
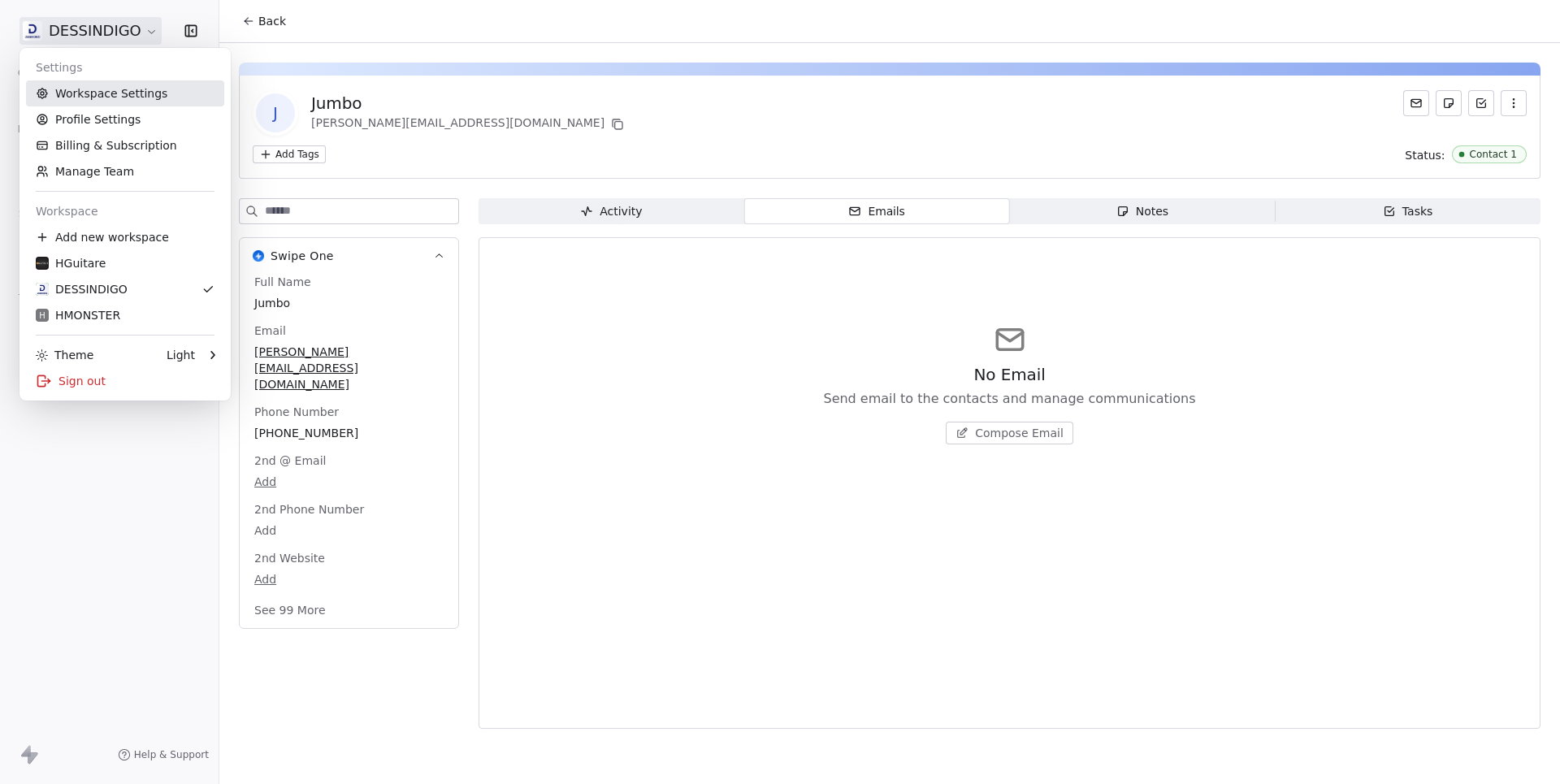
click at [88, 99] on link "Workspace Settings" at bounding box center [125, 93] width 199 height 26
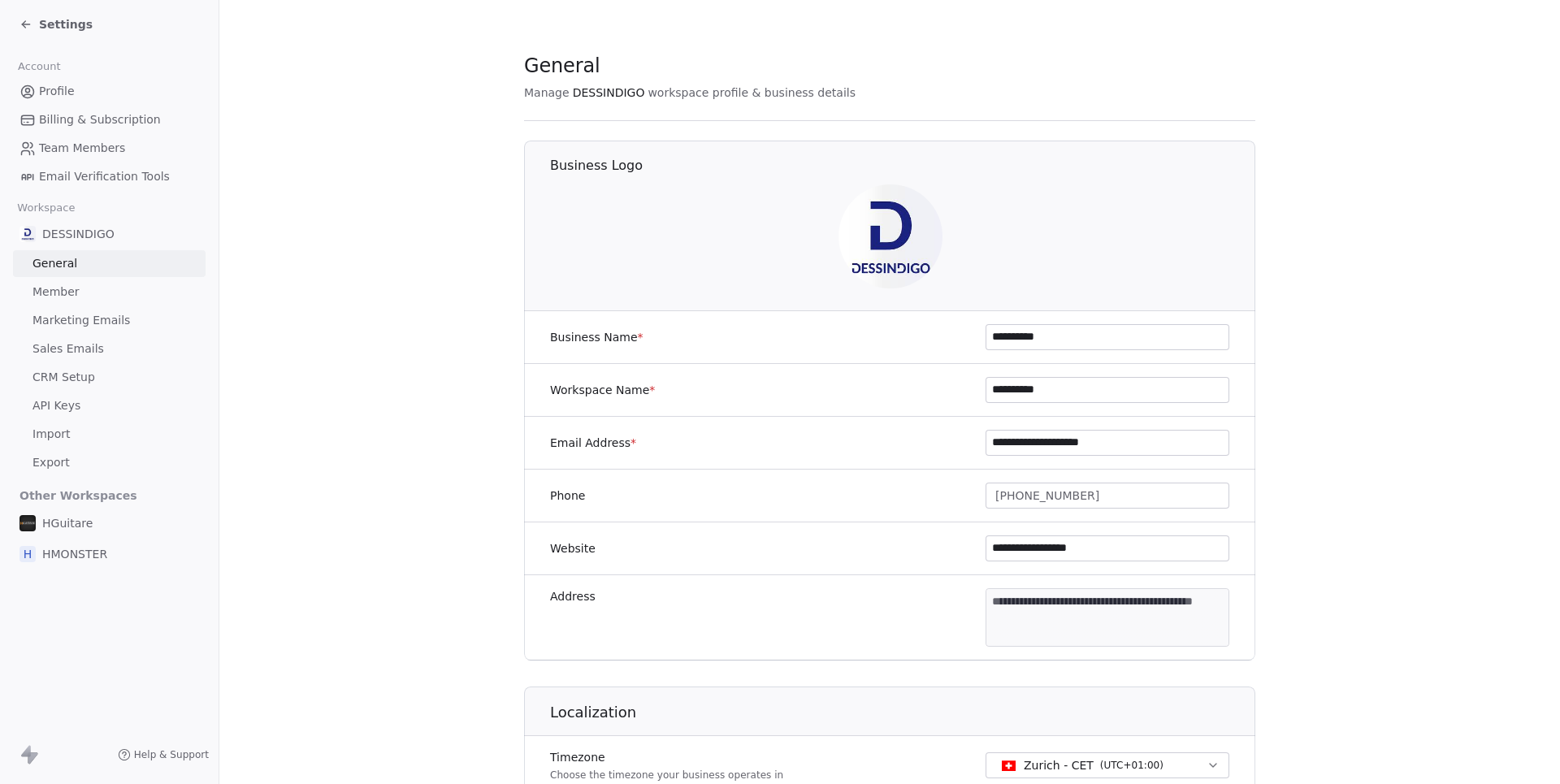
click at [74, 341] on span "Sales Emails" at bounding box center [67, 348] width 71 height 17
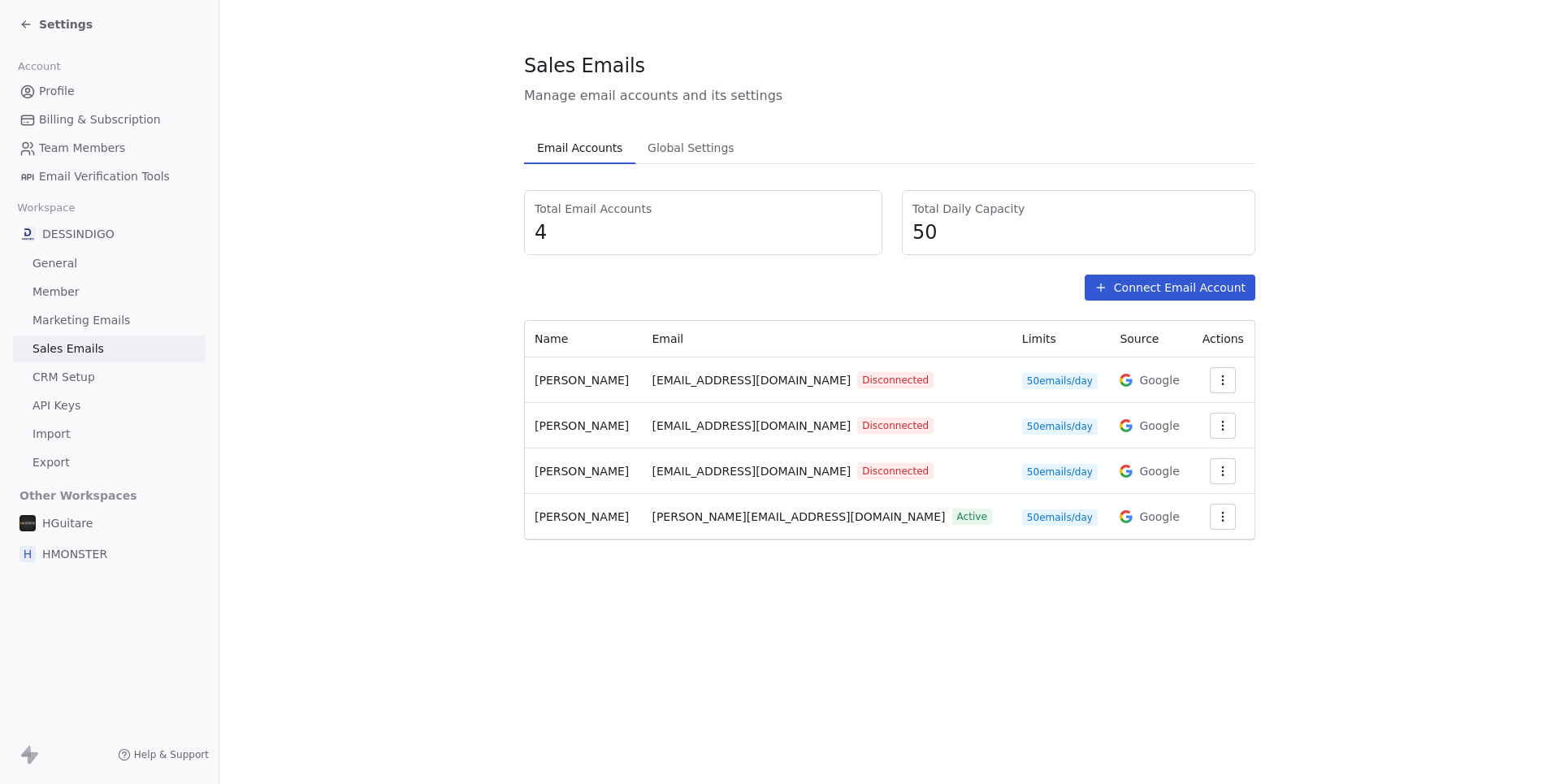
click at [72, 26] on span "Settings" at bounding box center [66, 24] width 54 height 17
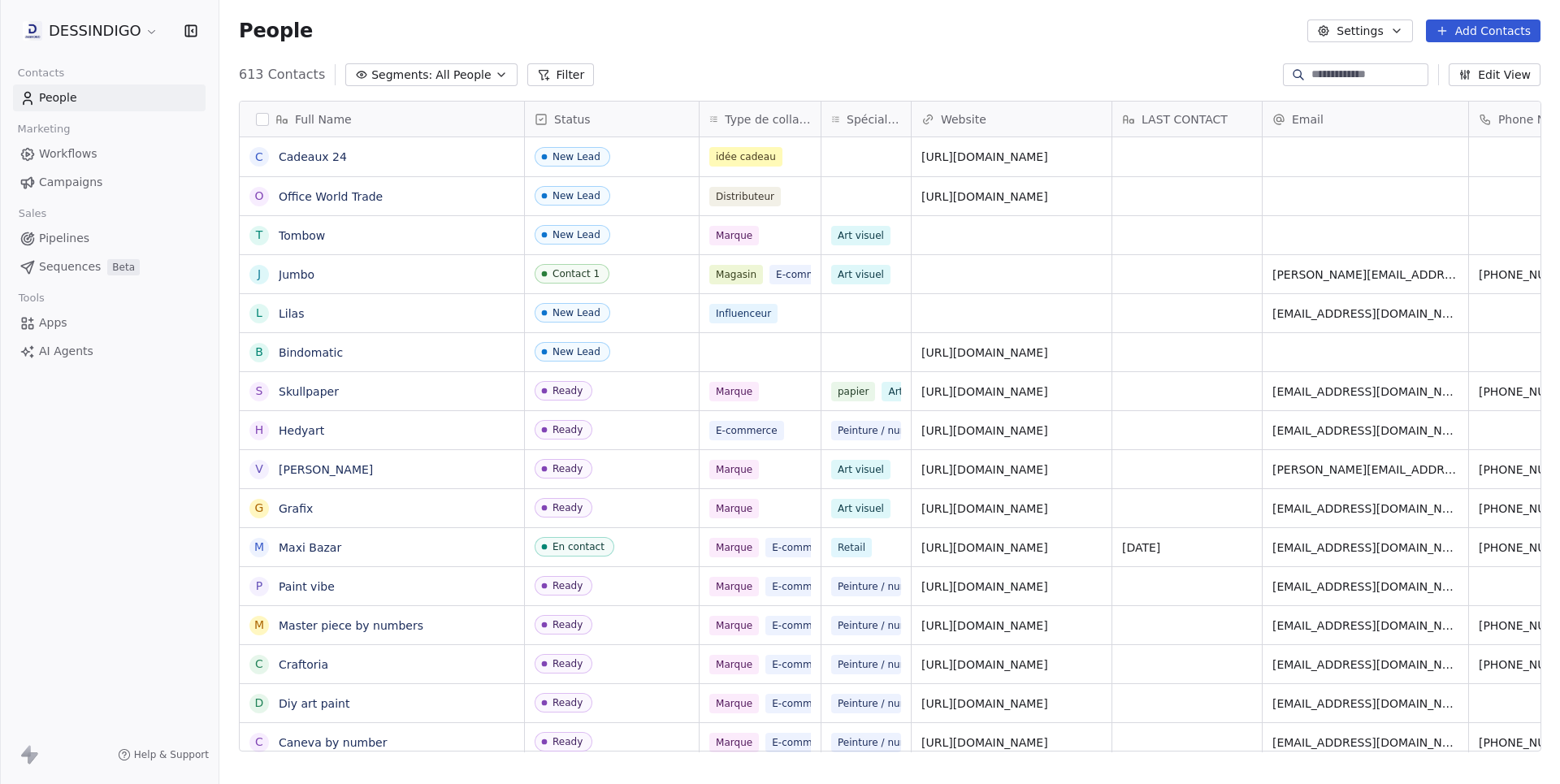
scroll to position [689, 1340]
click at [1324, 72] on input at bounding box center [1368, 74] width 113 height 17
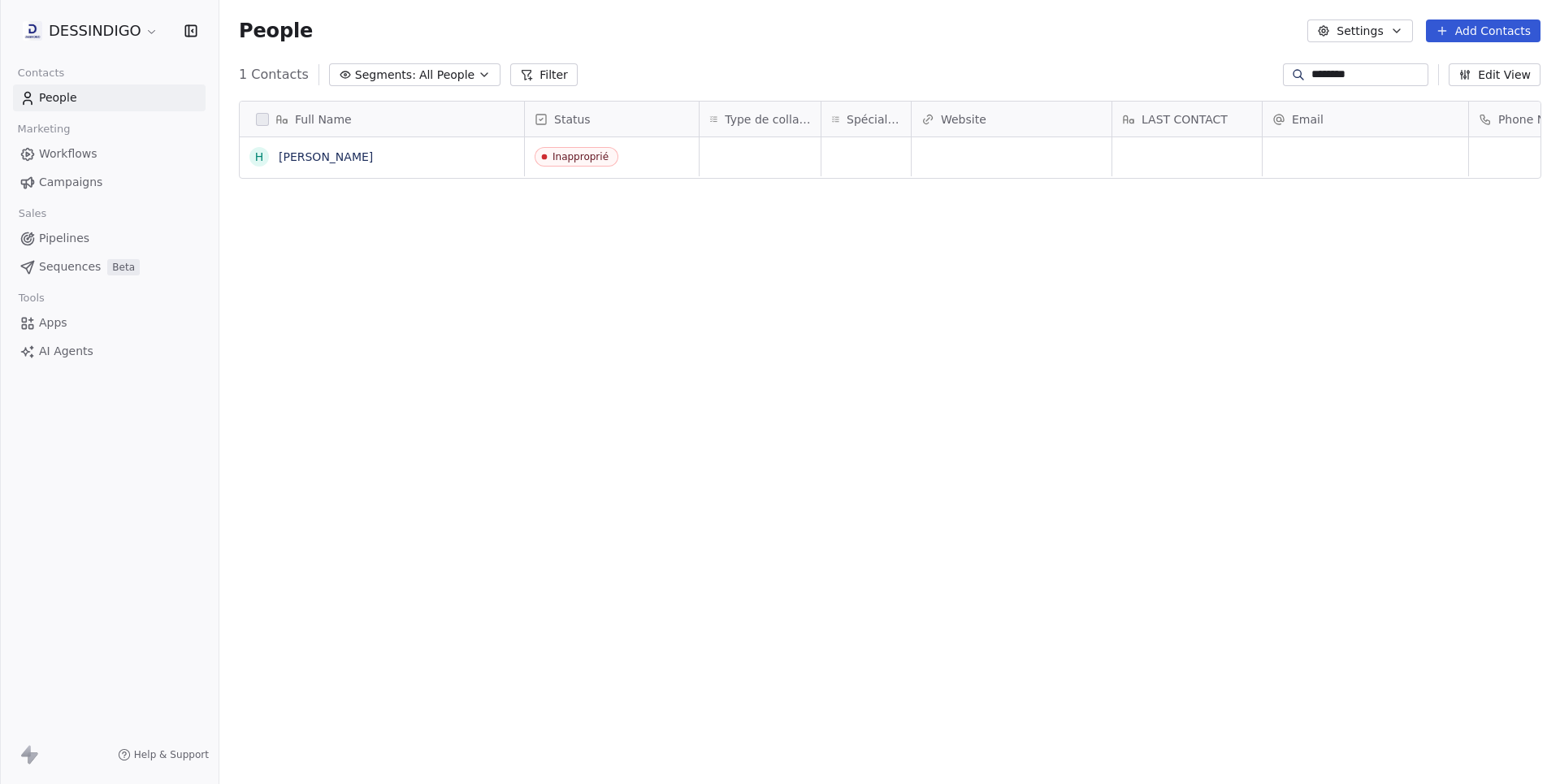
type input "********"
type input "**********"
click at [320, 156] on link "[PERSON_NAME]" at bounding box center [326, 156] width 94 height 13
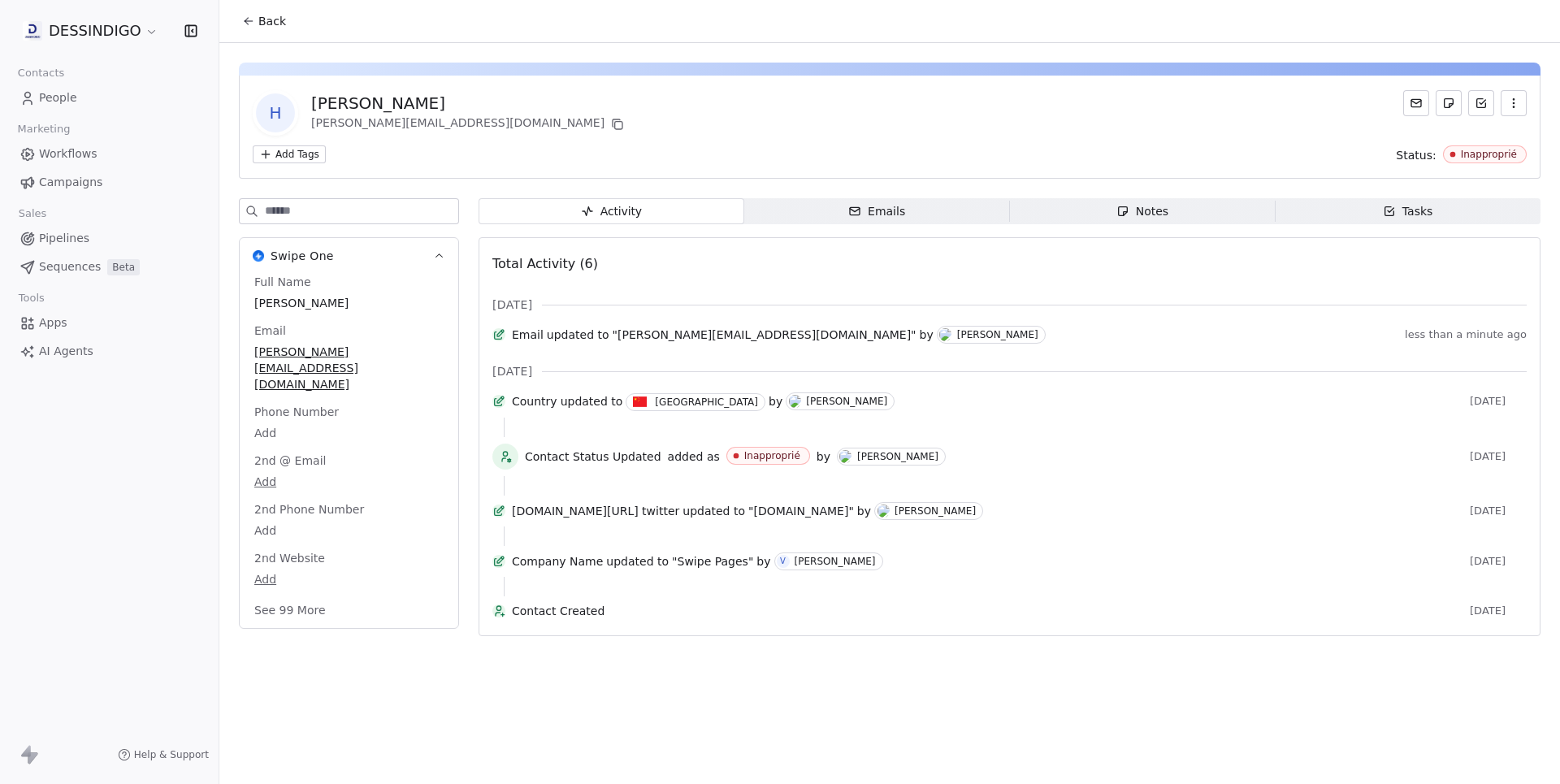
click at [872, 226] on div "Activity Activity Emails Emails Notes Notes Tasks Tasks Total Activity (6) [DAT…" at bounding box center [1009, 422] width 1062 height 448
click at [886, 214] on div "Emails" at bounding box center [876, 211] width 57 height 17
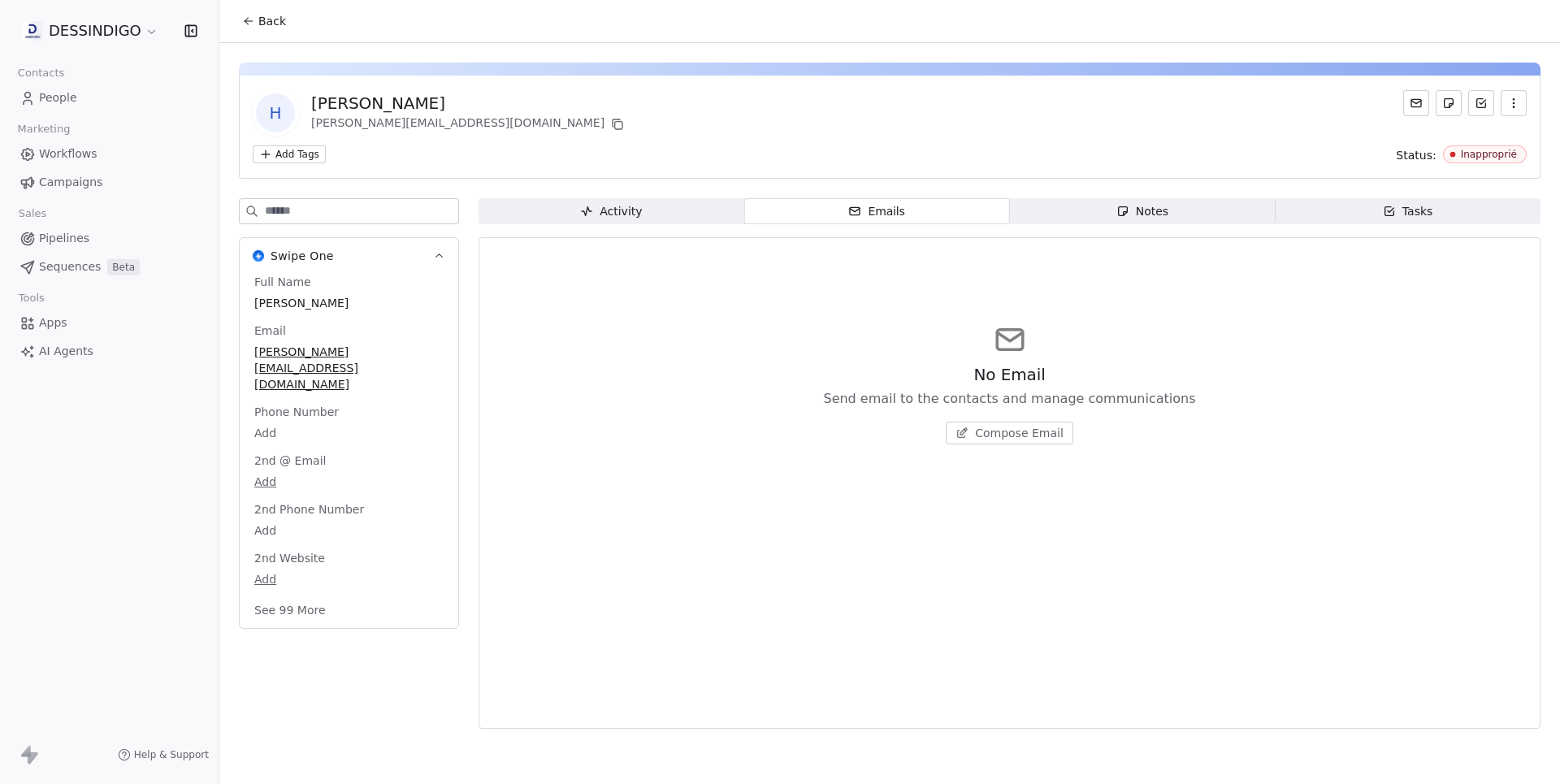
click at [1007, 434] on span "Compose Email" at bounding box center [1019, 433] width 89 height 17
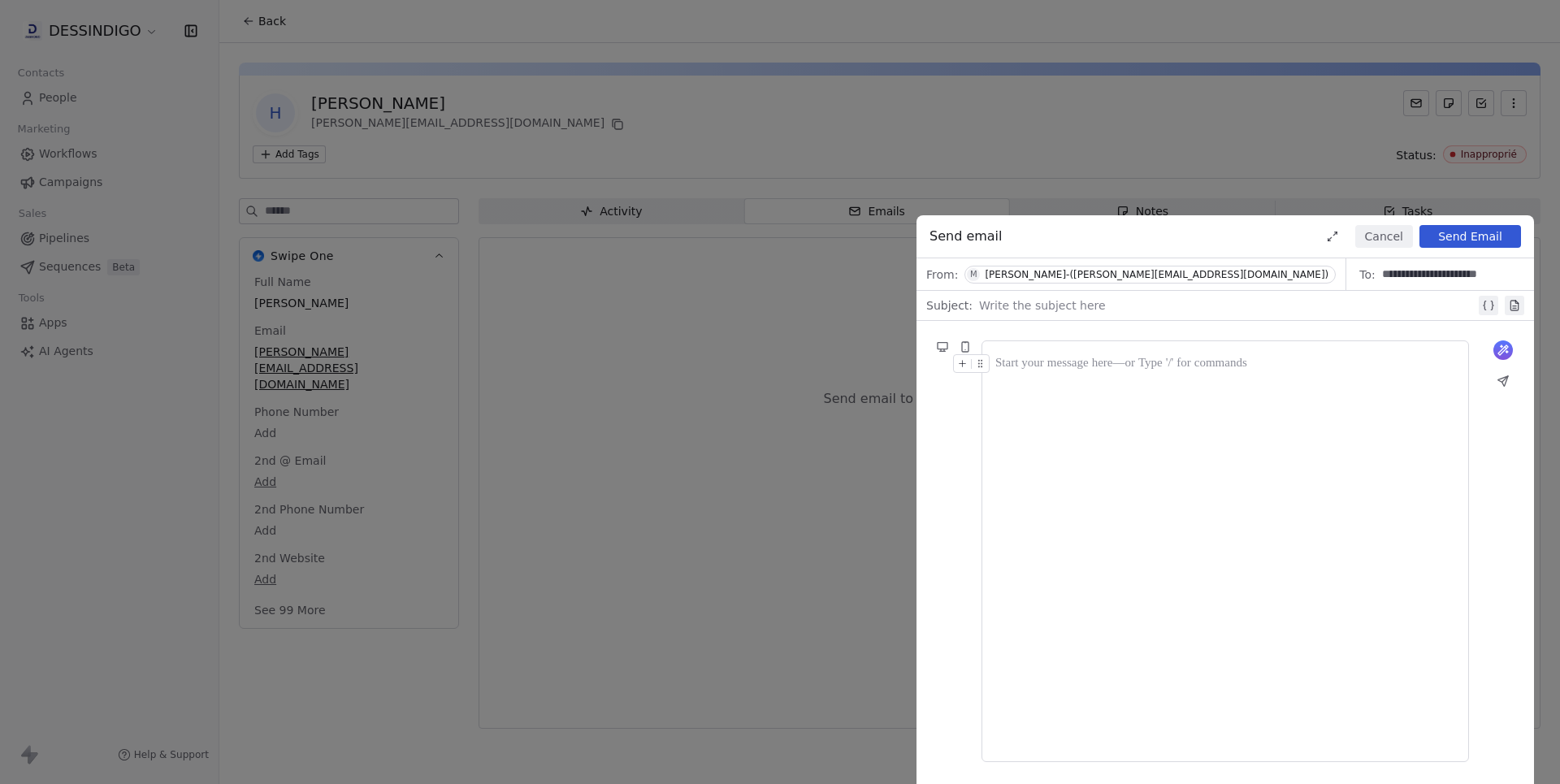
click at [1175, 271] on div "[PERSON_NAME]-([PERSON_NAME][EMAIL_ADDRESS][DOMAIN_NAME])" at bounding box center [1156, 275] width 343 height 12
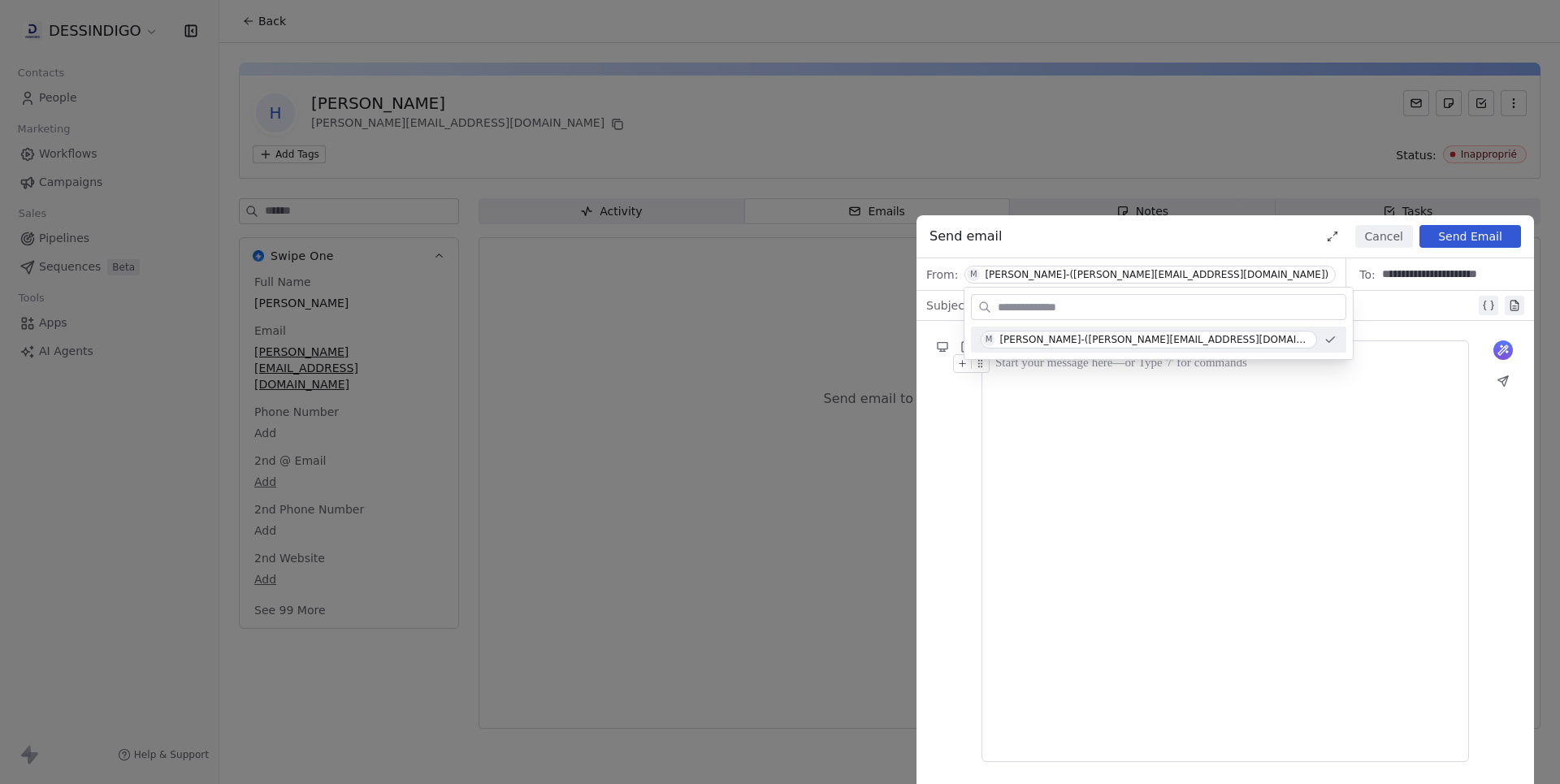
click at [1373, 238] on button "Cancel" at bounding box center [1384, 236] width 58 height 22
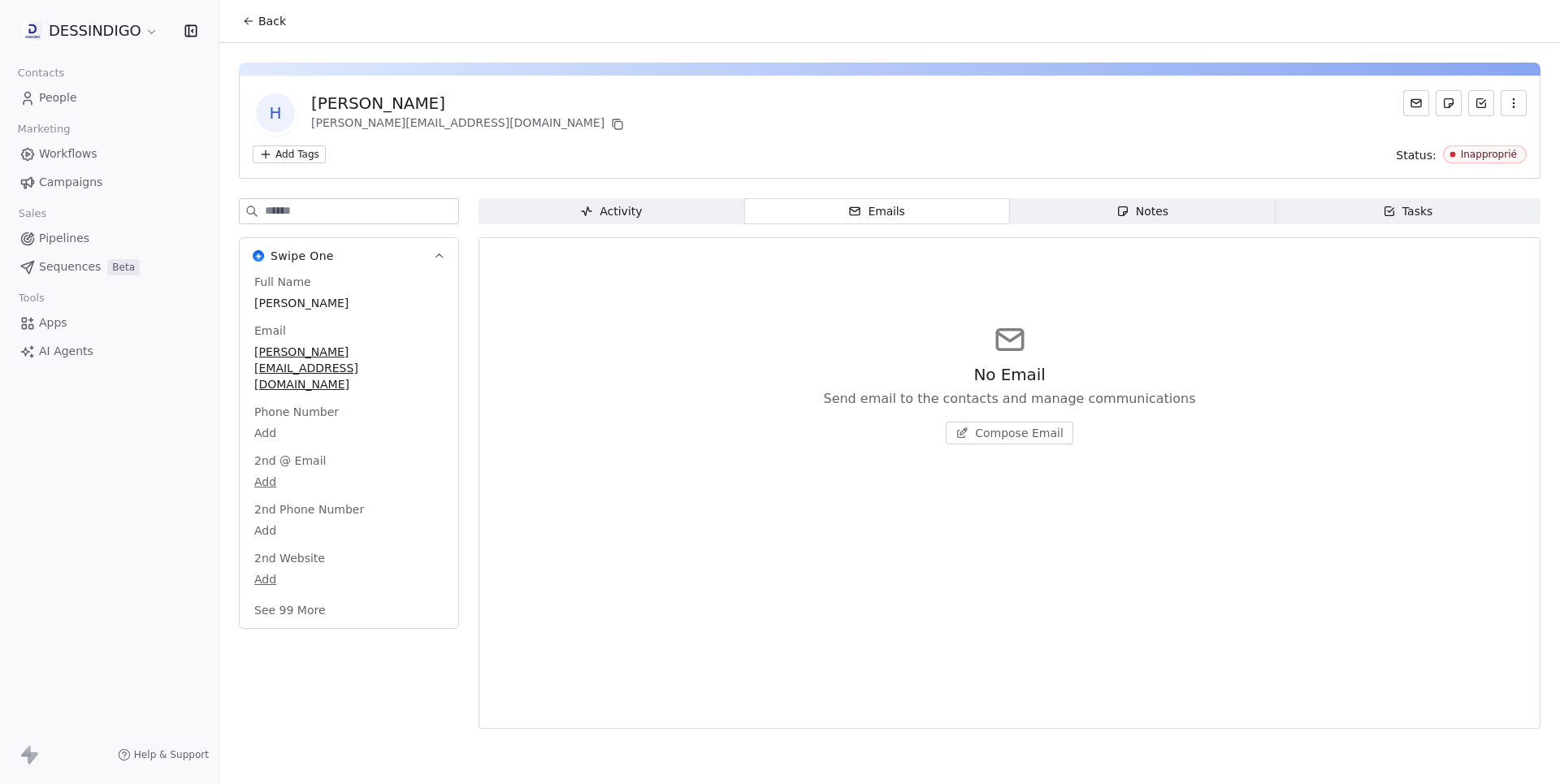
click at [92, 187] on span "Campaigns" at bounding box center [70, 182] width 64 height 17
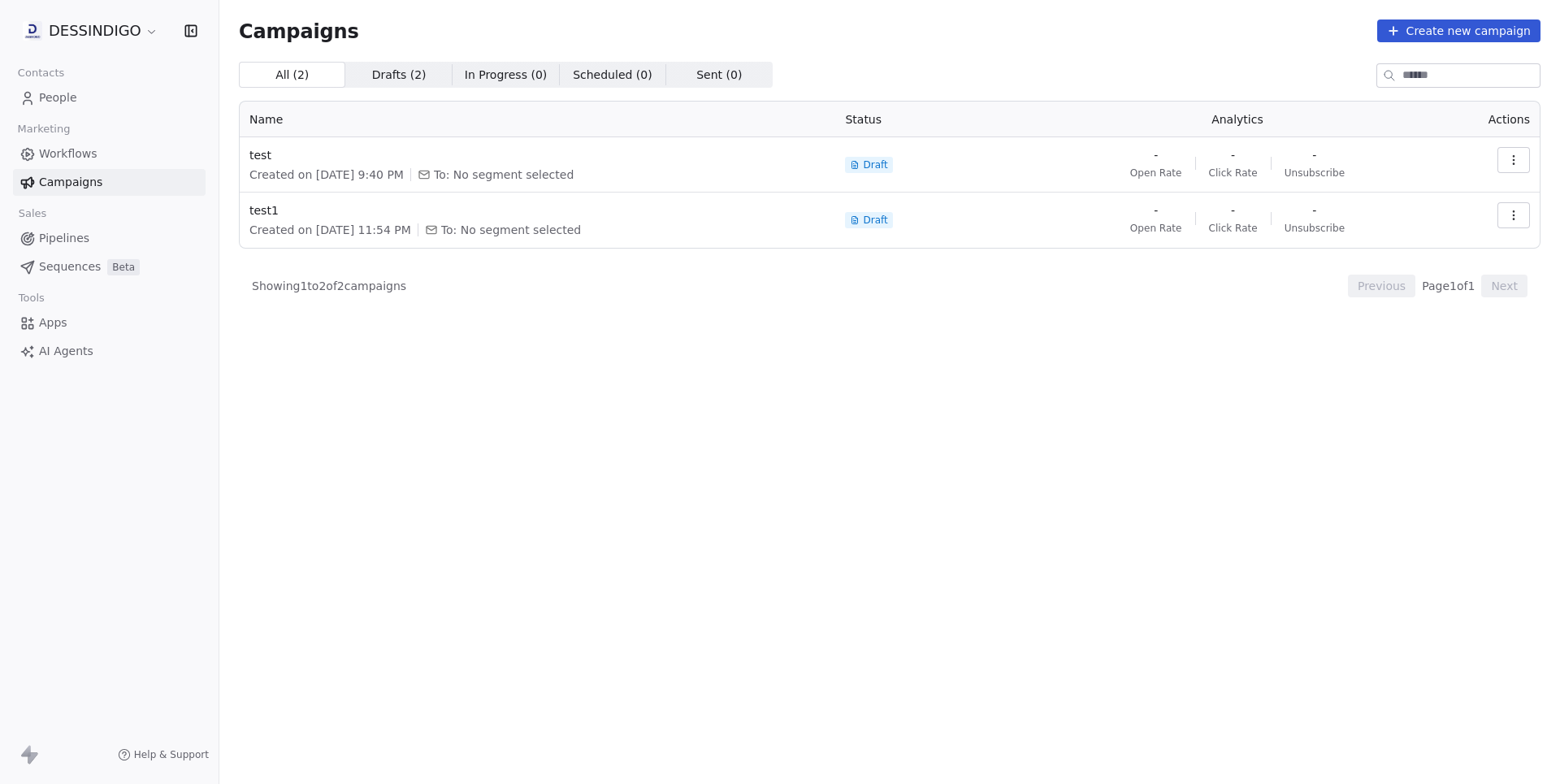
click at [75, 152] on span "Workflows" at bounding box center [68, 153] width 59 height 17
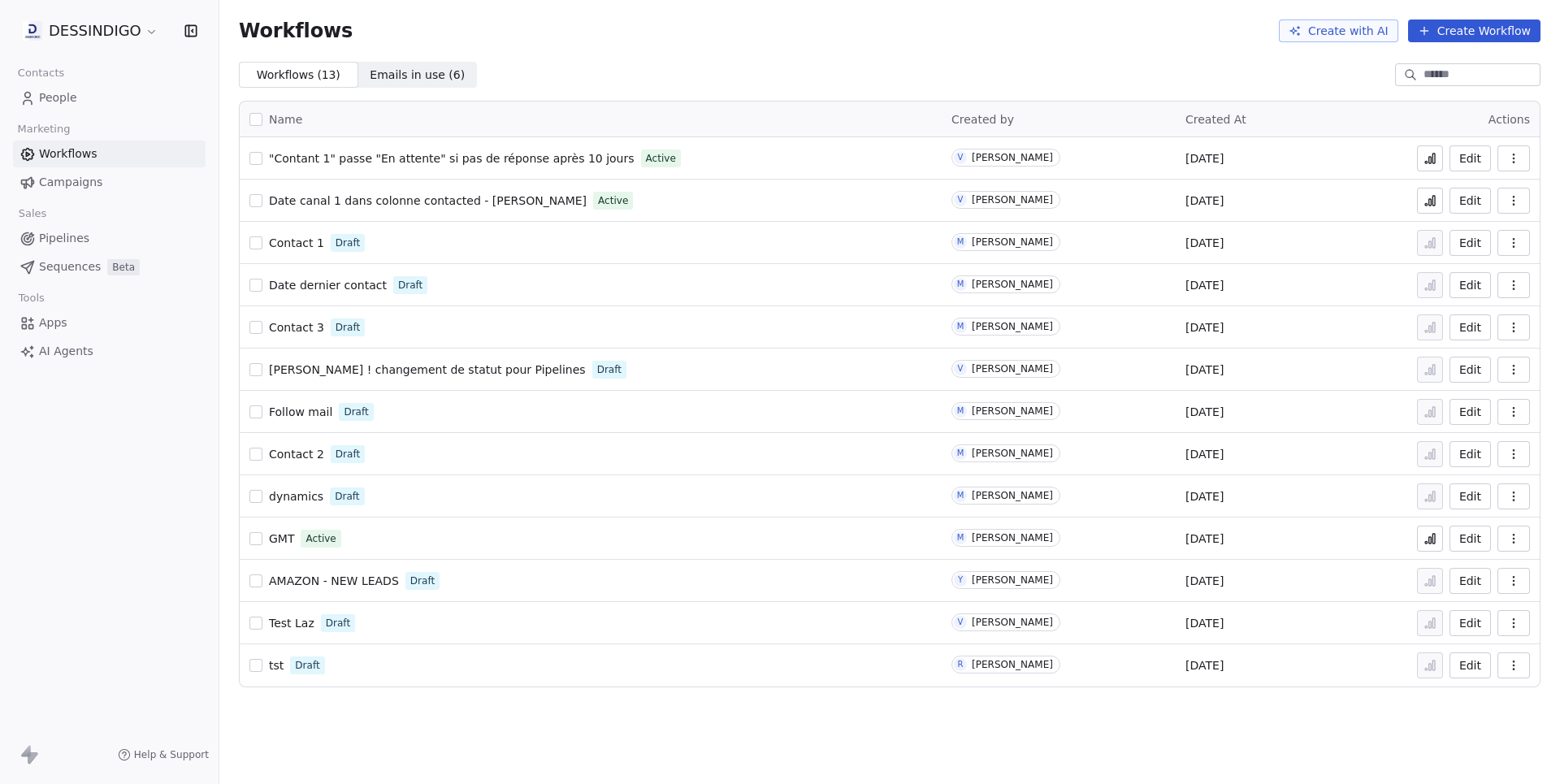
click at [302, 241] on span "Contact 1" at bounding box center [296, 242] width 55 height 13
click at [322, 370] on span "[PERSON_NAME] ! changement de statut pour Pipelines" at bounding box center [427, 369] width 317 height 13
click at [334, 576] on span "AMAZON - NEW LEADS" at bounding box center [334, 580] width 130 height 13
click at [295, 245] on span "Contact 1" at bounding box center [296, 242] width 55 height 13
